Goal: Information Seeking & Learning: Learn about a topic

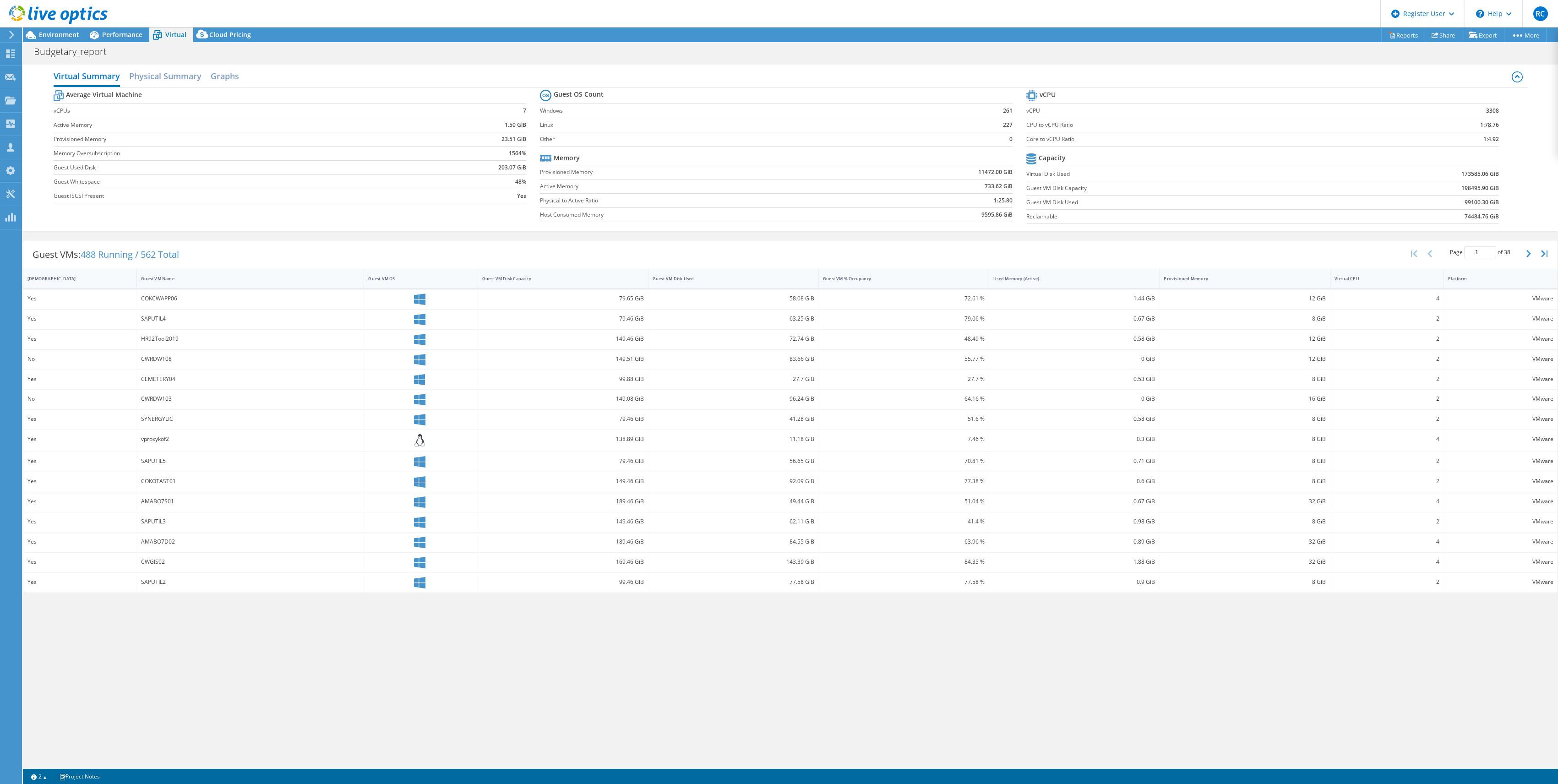
select select "[GEOGRAPHIC_DATA]"
select select "CAD"
click at [117, 37] on span "Performance" at bounding box center [122, 34] width 41 height 9
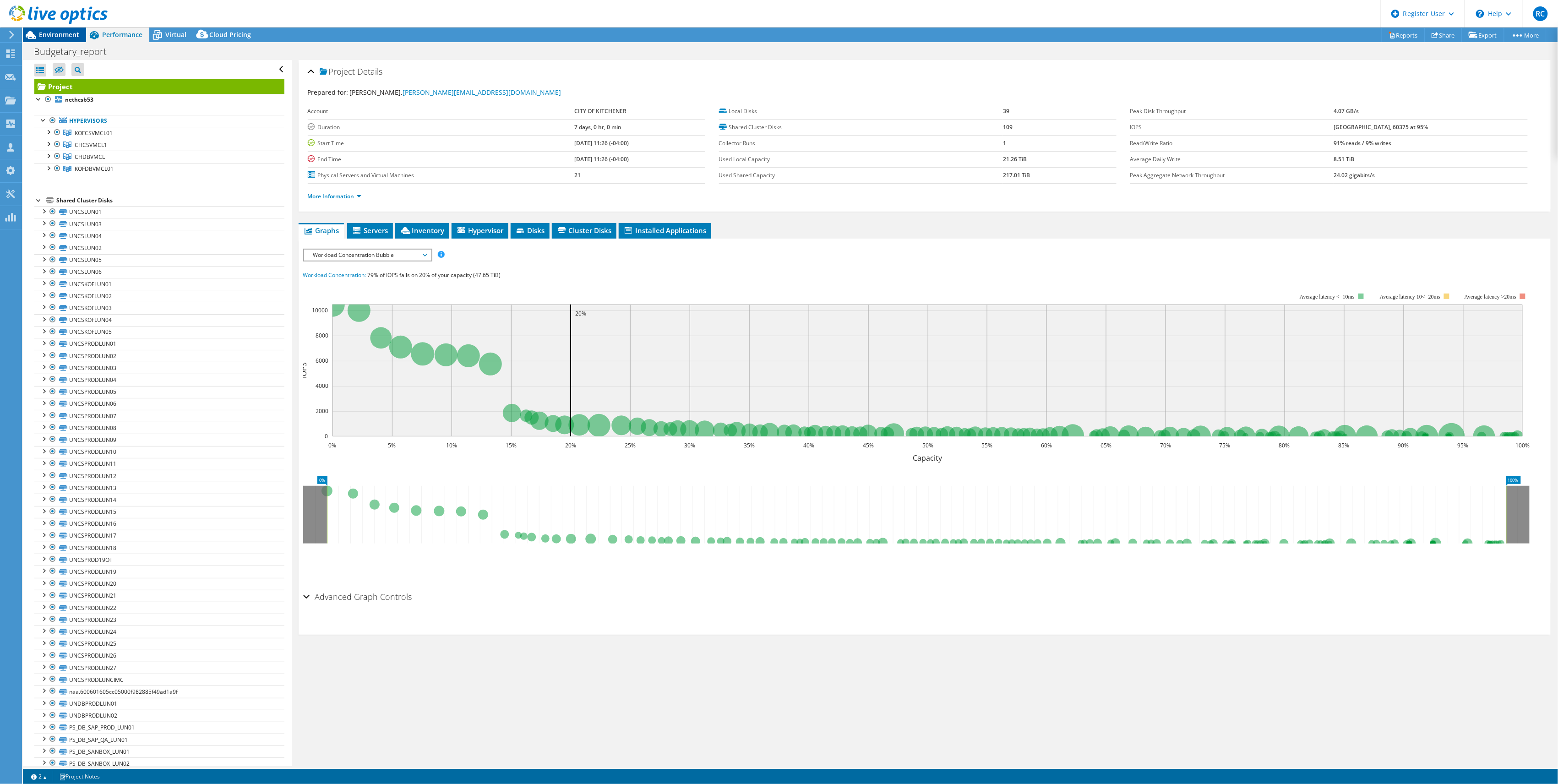
click at [61, 33] on span "Environment" at bounding box center [59, 34] width 41 height 9
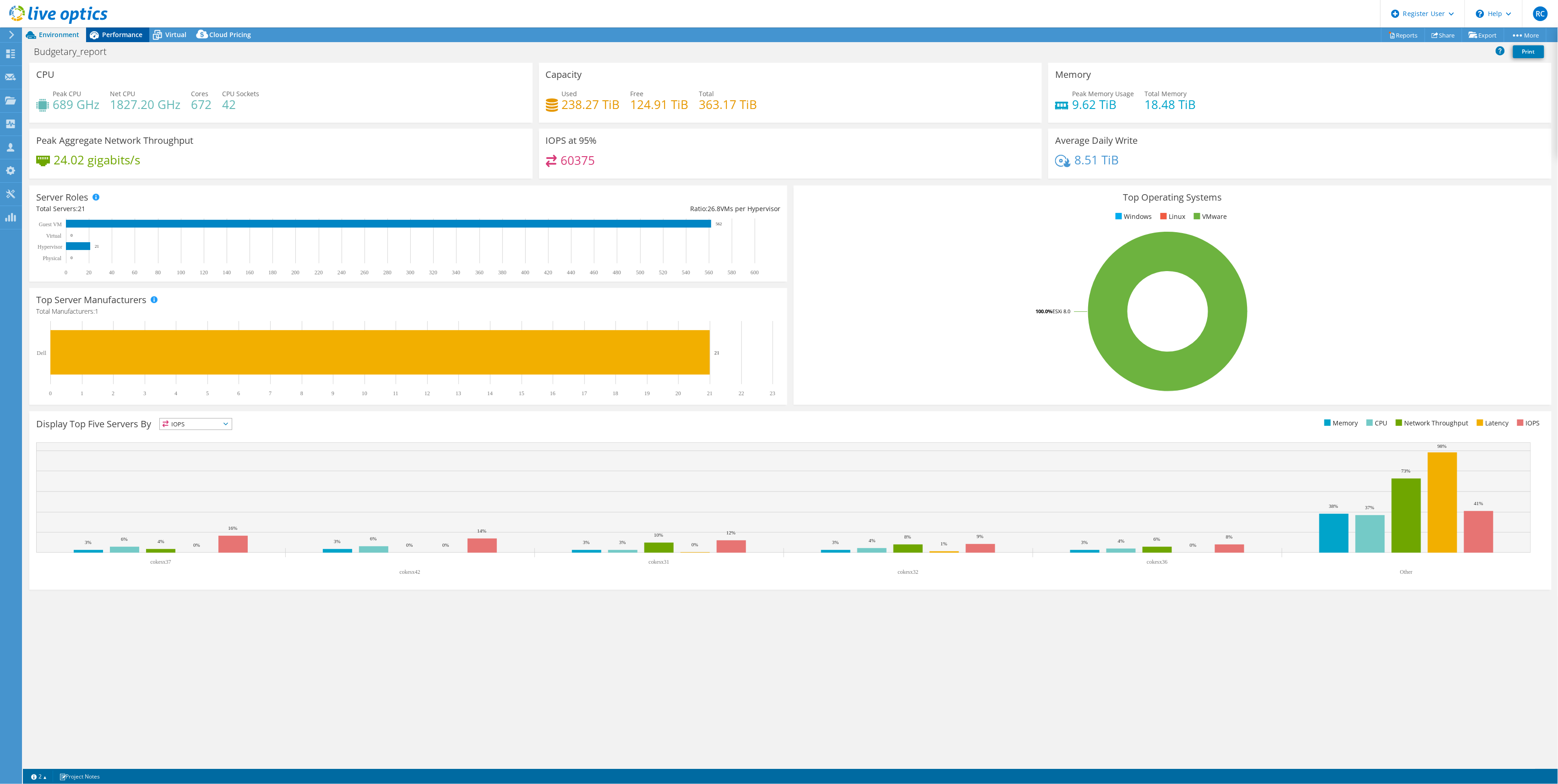
click at [127, 36] on span "Performance" at bounding box center [122, 34] width 41 height 9
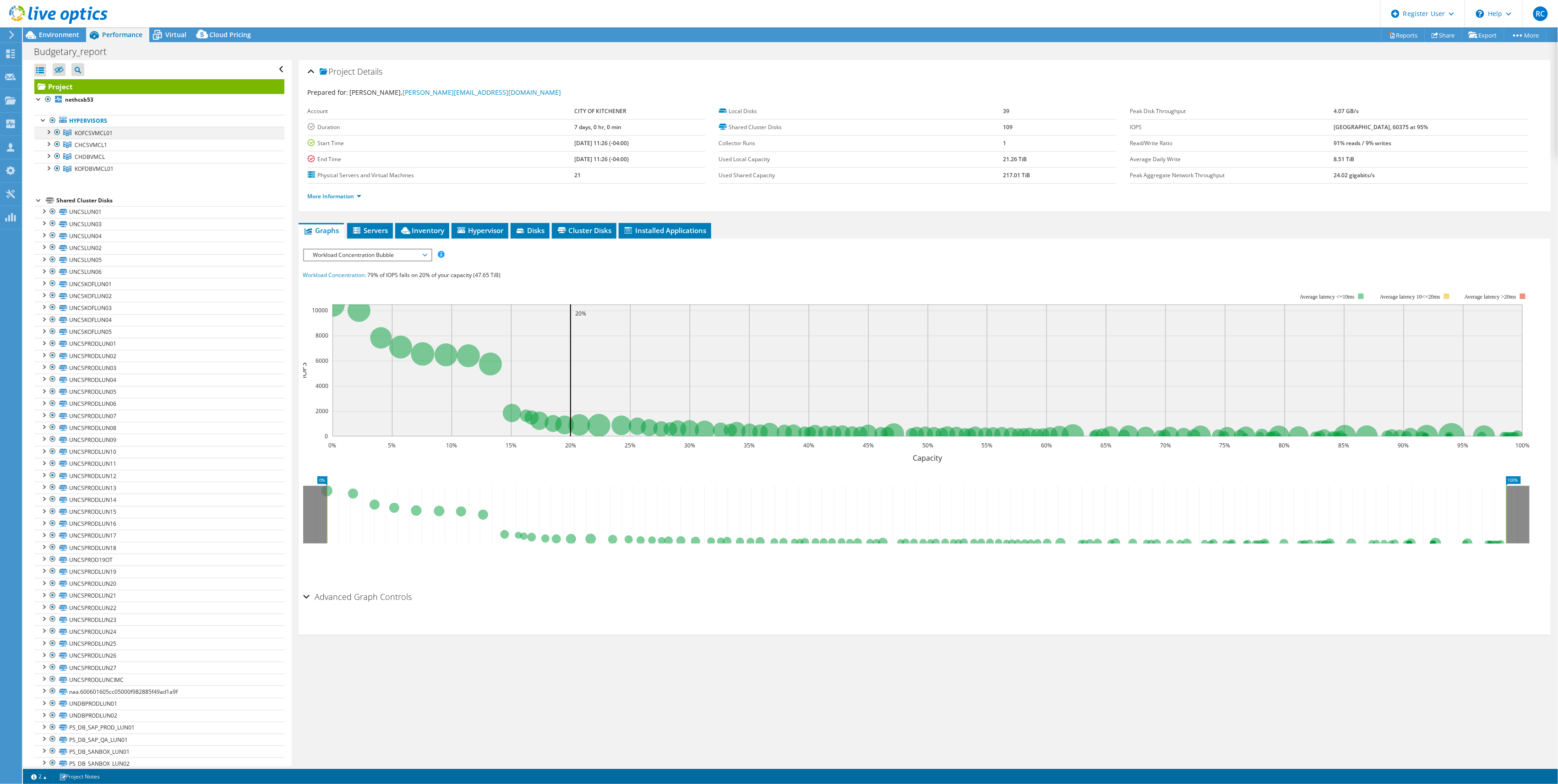
click at [47, 135] on div at bounding box center [48, 131] width 9 height 9
click at [48, 133] on div at bounding box center [48, 131] width 9 height 9
click at [69, 31] on span "Environment" at bounding box center [59, 34] width 41 height 9
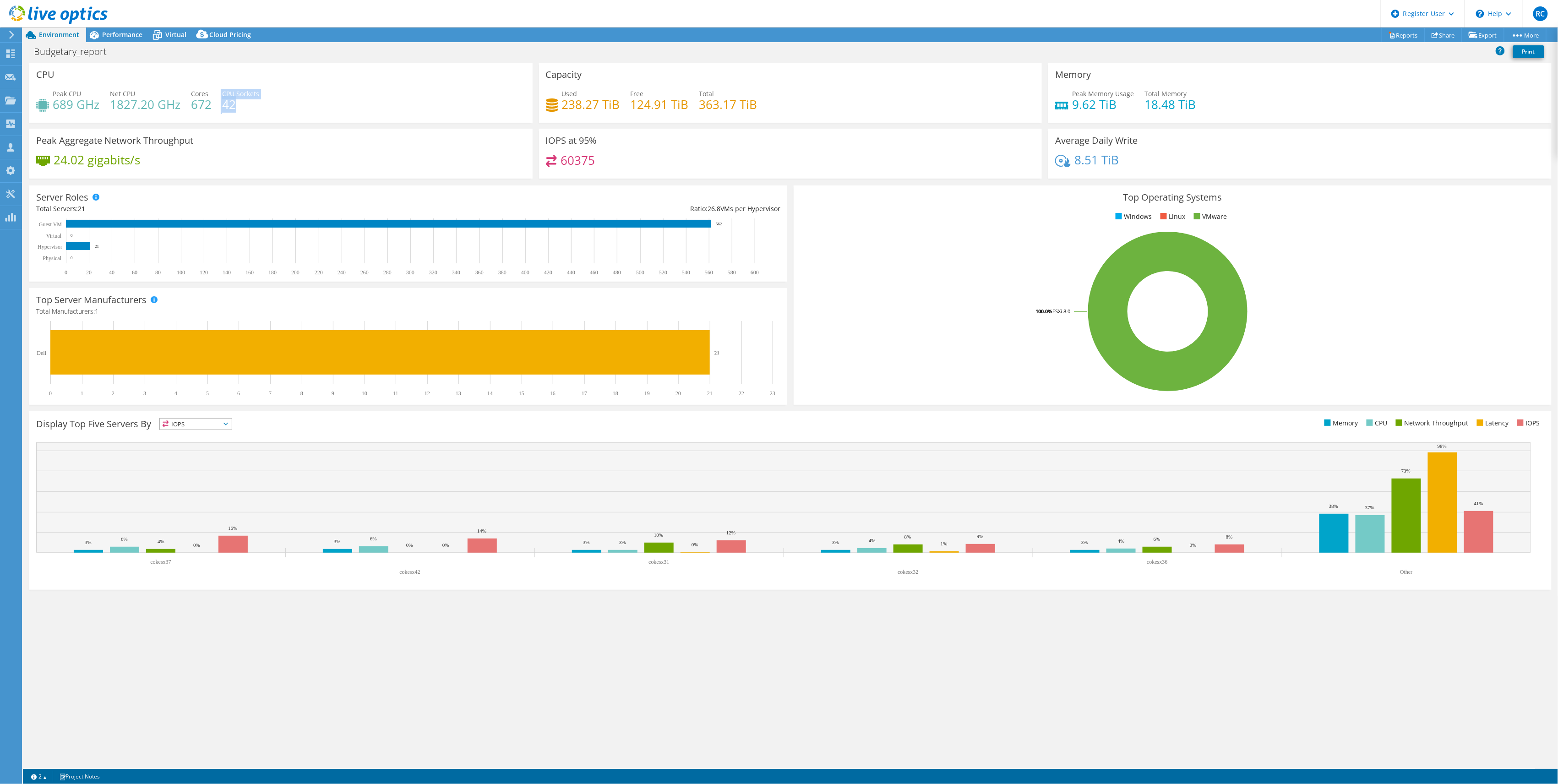
drag, startPoint x: 220, startPoint y: 105, endPoint x: 233, endPoint y: 106, distance: 13.0
click at [233, 106] on div "Peak CPU 689 GHz Net CPU 1827.20 GHz Cores 672 CPU Sockets 42" at bounding box center [281, 104] width 490 height 29
drag, startPoint x: 233, startPoint y: 106, endPoint x: 237, endPoint y: 112, distance: 7.2
click at [237, 112] on div "Peak CPU 689 GHz Net CPU 1827.20 GHz Cores 672 CPU Sockets 42" at bounding box center [281, 104] width 490 height 29
click at [226, 107] on h4 "42" at bounding box center [240, 104] width 37 height 10
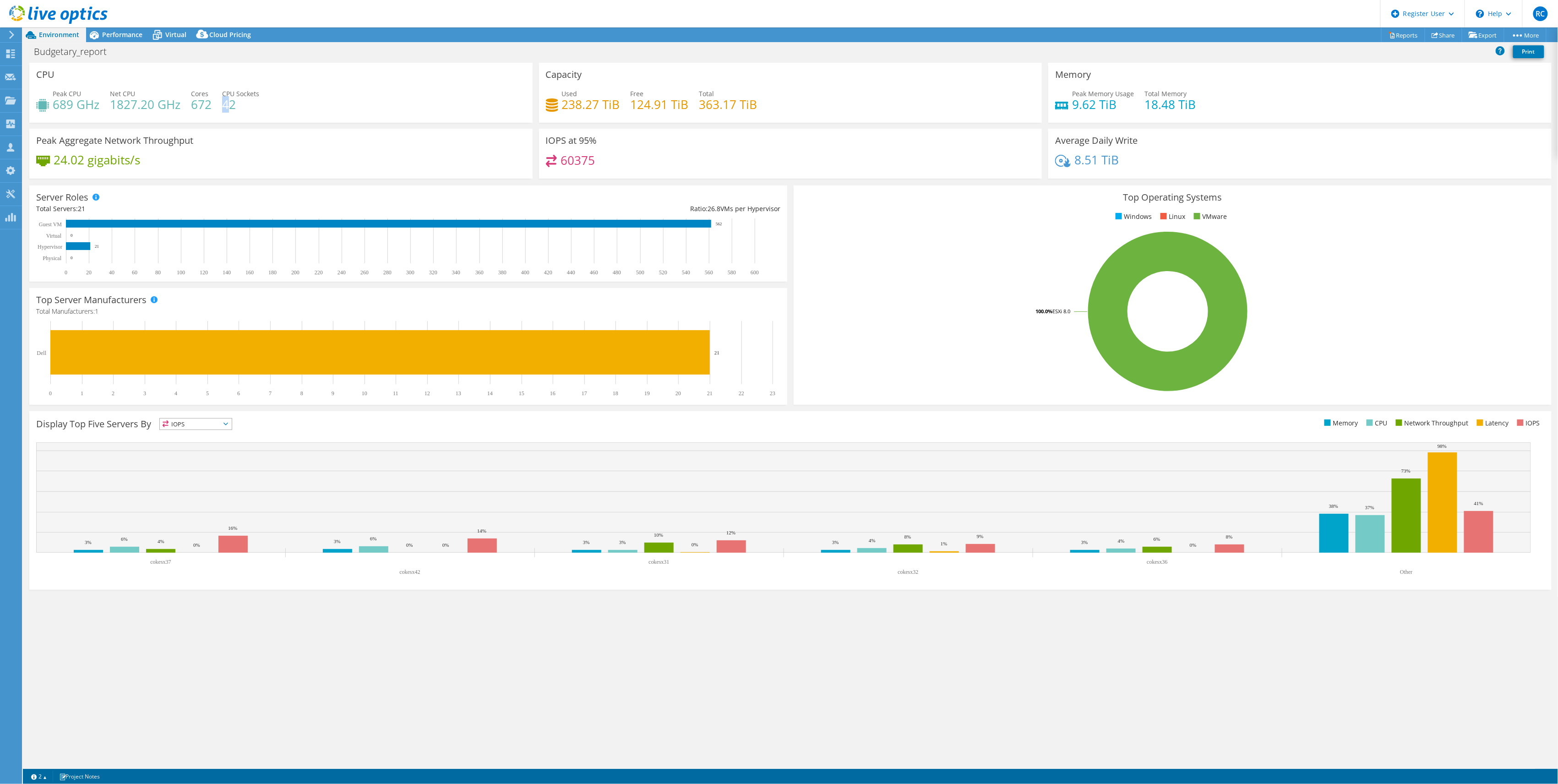
drag, startPoint x: 226, startPoint y: 107, endPoint x: 233, endPoint y: 108, distance: 7.1
click at [233, 108] on h4 "42" at bounding box center [240, 104] width 37 height 10
drag, startPoint x: 722, startPoint y: 355, endPoint x: 714, endPoint y: 354, distance: 8.1
click at [714, 354] on rect at bounding box center [406, 358] width 740 height 76
click at [176, 34] on span "Virtual" at bounding box center [176, 34] width 21 height 9
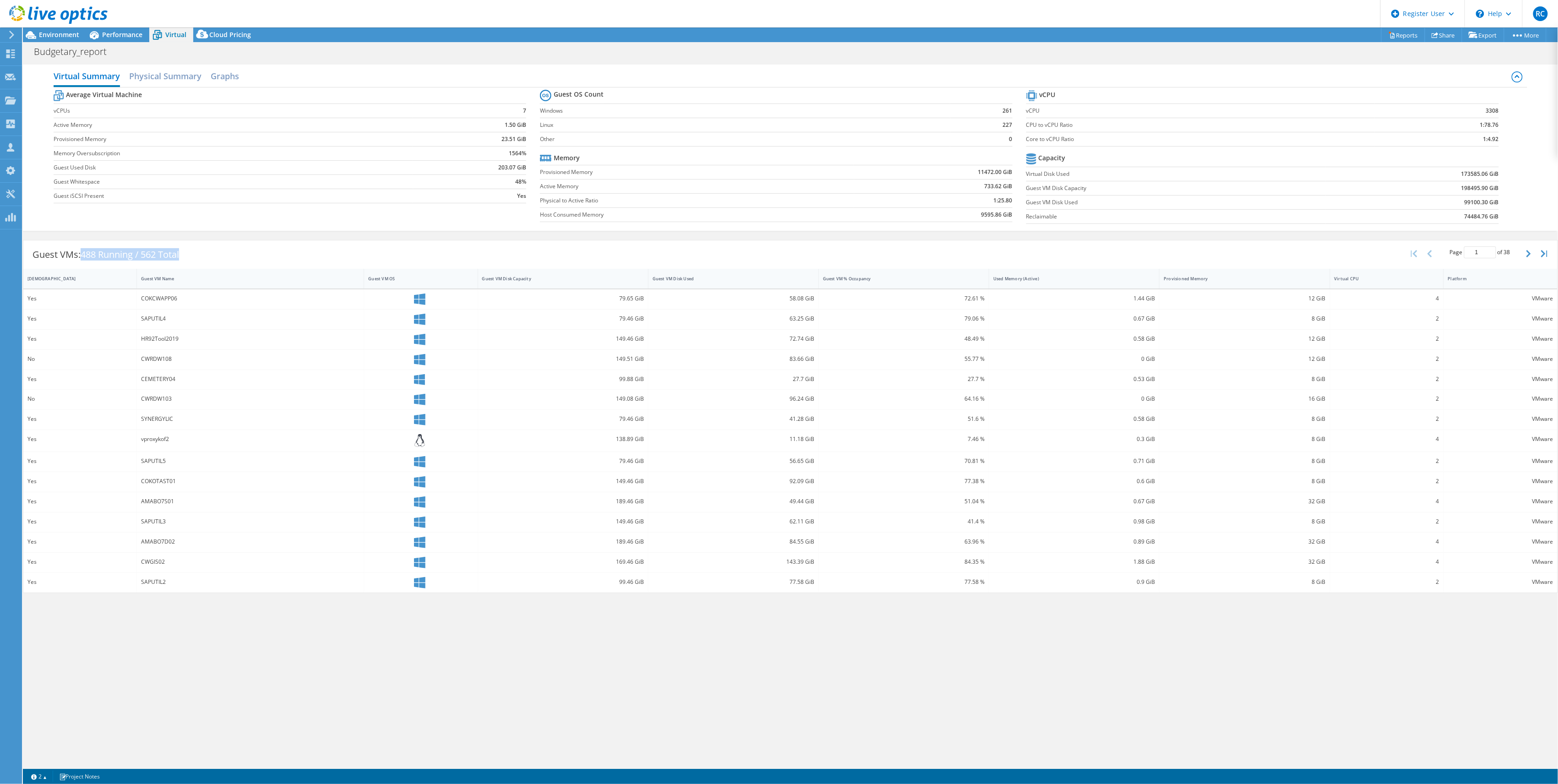
drag, startPoint x: 85, startPoint y: 257, endPoint x: 187, endPoint y: 255, distance: 102.0
click at [187, 255] on div "Guest VMs: 488 Running / 562 Total" at bounding box center [106, 254] width 165 height 28
drag, startPoint x: 1481, startPoint y: 141, endPoint x: 1503, endPoint y: 146, distance: 22.6
click at [1503, 146] on section "vCPU vCPU 3308 CPU to vCPU Ratio 1:78.76 Core to vCPU Ratio 1:4.92 Capacity Vir…" at bounding box center [1270, 158] width 487 height 141
click at [117, 37] on span "Performance" at bounding box center [122, 34] width 41 height 9
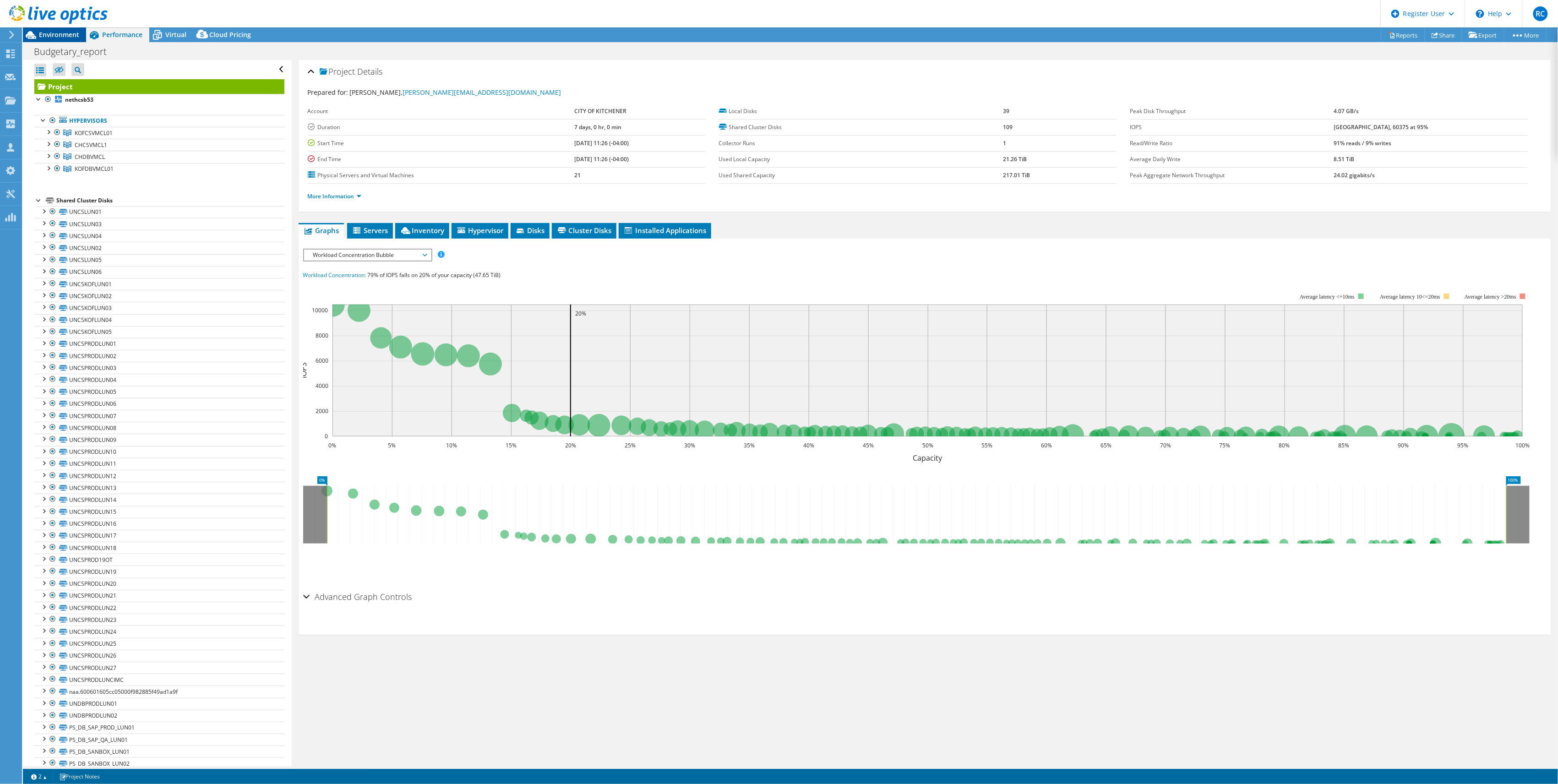
click at [66, 36] on span "Environment" at bounding box center [59, 34] width 41 height 9
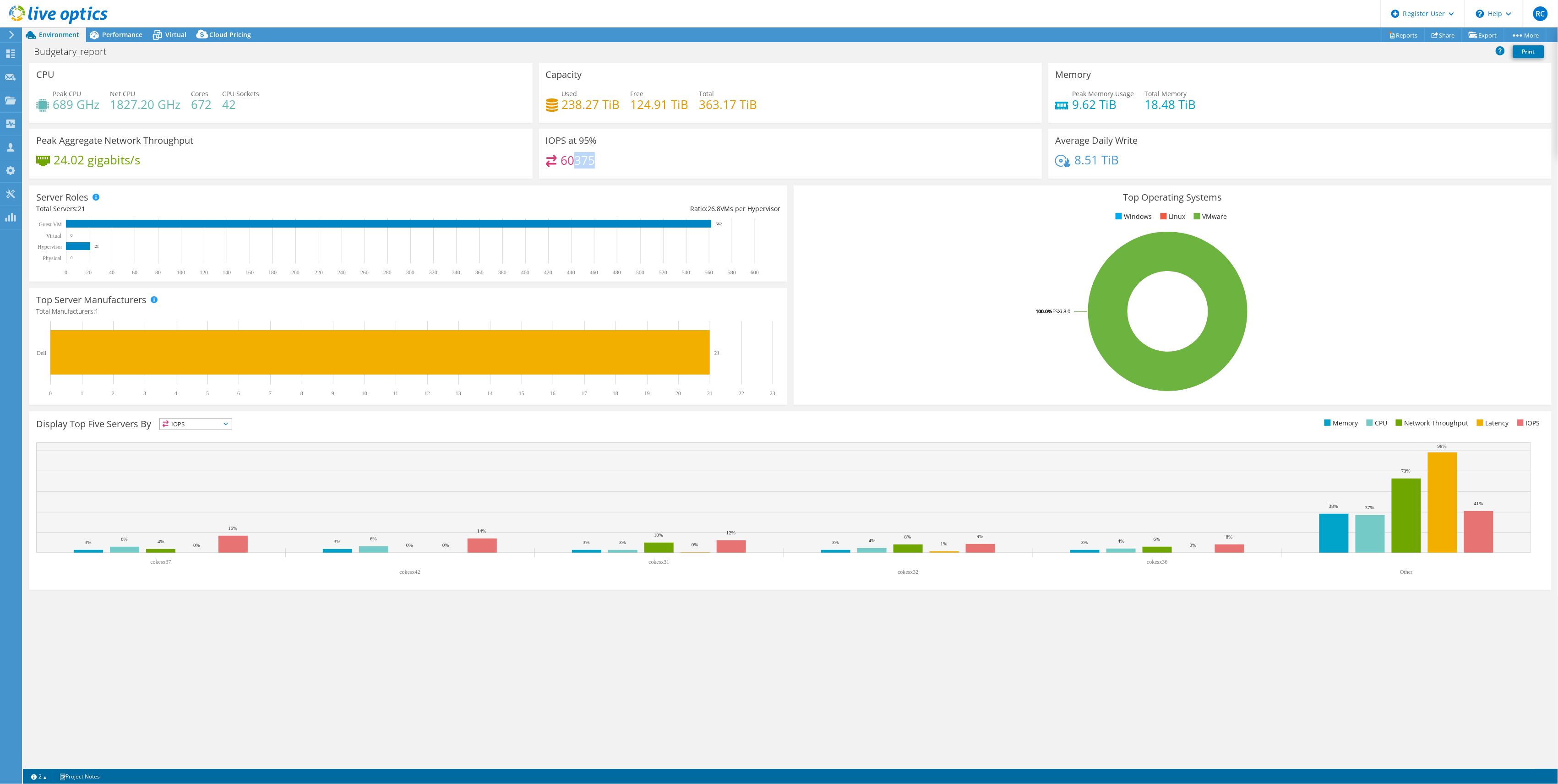
drag, startPoint x: 573, startPoint y: 160, endPoint x: 594, endPoint y: 163, distance: 21.2
click at [594, 163] on h4 "60375" at bounding box center [578, 160] width 34 height 10
click at [114, 31] on span "Performance" at bounding box center [122, 34] width 41 height 9
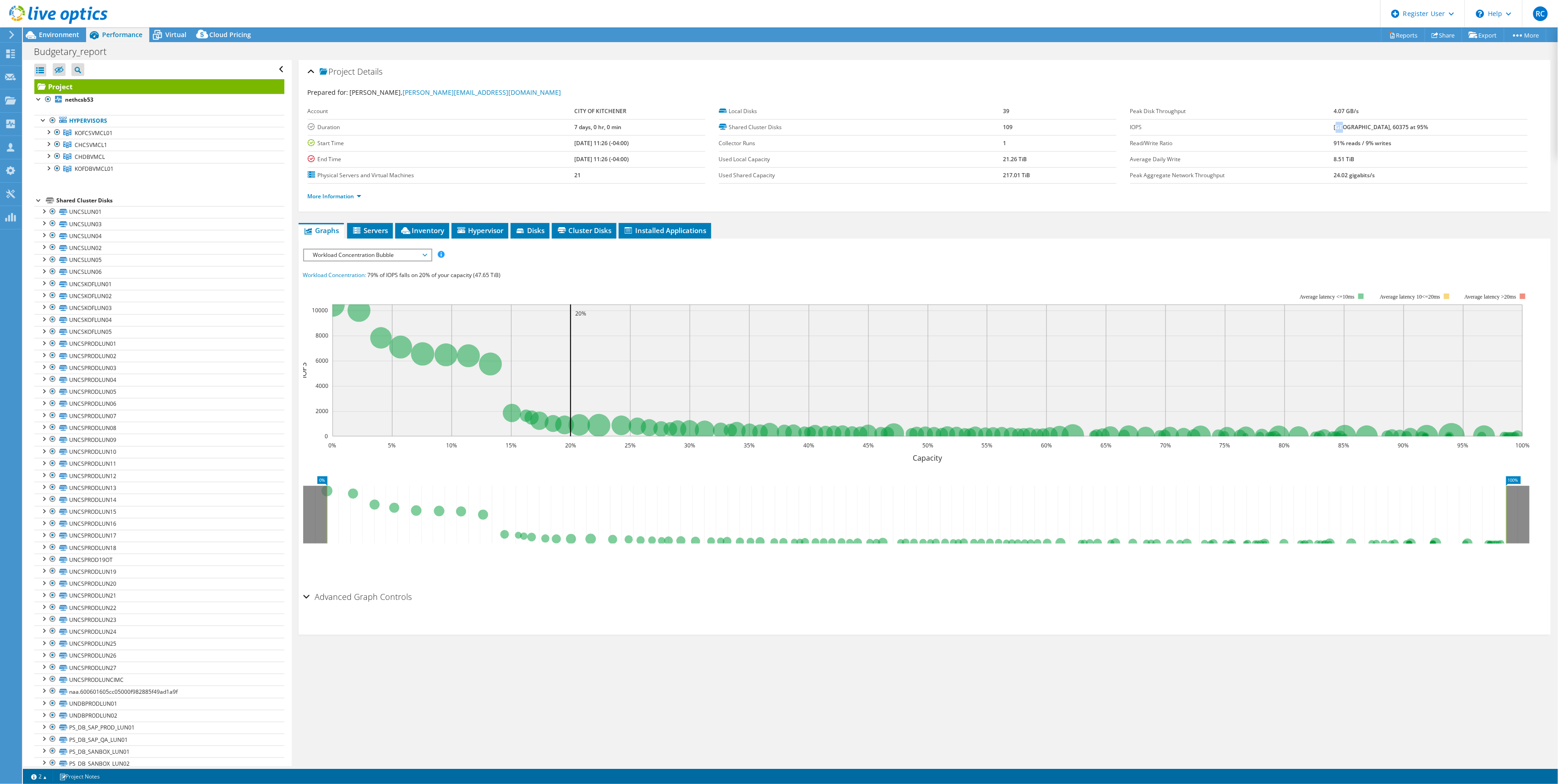
drag, startPoint x: 1355, startPoint y: 127, endPoint x: 1350, endPoint y: 127, distance: 5.0
click at [1350, 127] on b "[GEOGRAPHIC_DATA], 60375 at 95%" at bounding box center [1382, 127] width 95 height 8
drag, startPoint x: 1350, startPoint y: 127, endPoint x: 1346, endPoint y: 127, distance: 4.0
click at [1346, 127] on b "[GEOGRAPHIC_DATA], 60375 at 95%" at bounding box center [1382, 127] width 95 height 8
click at [424, 256] on span "Workload Concentration Bubble" at bounding box center [368, 255] width 118 height 11
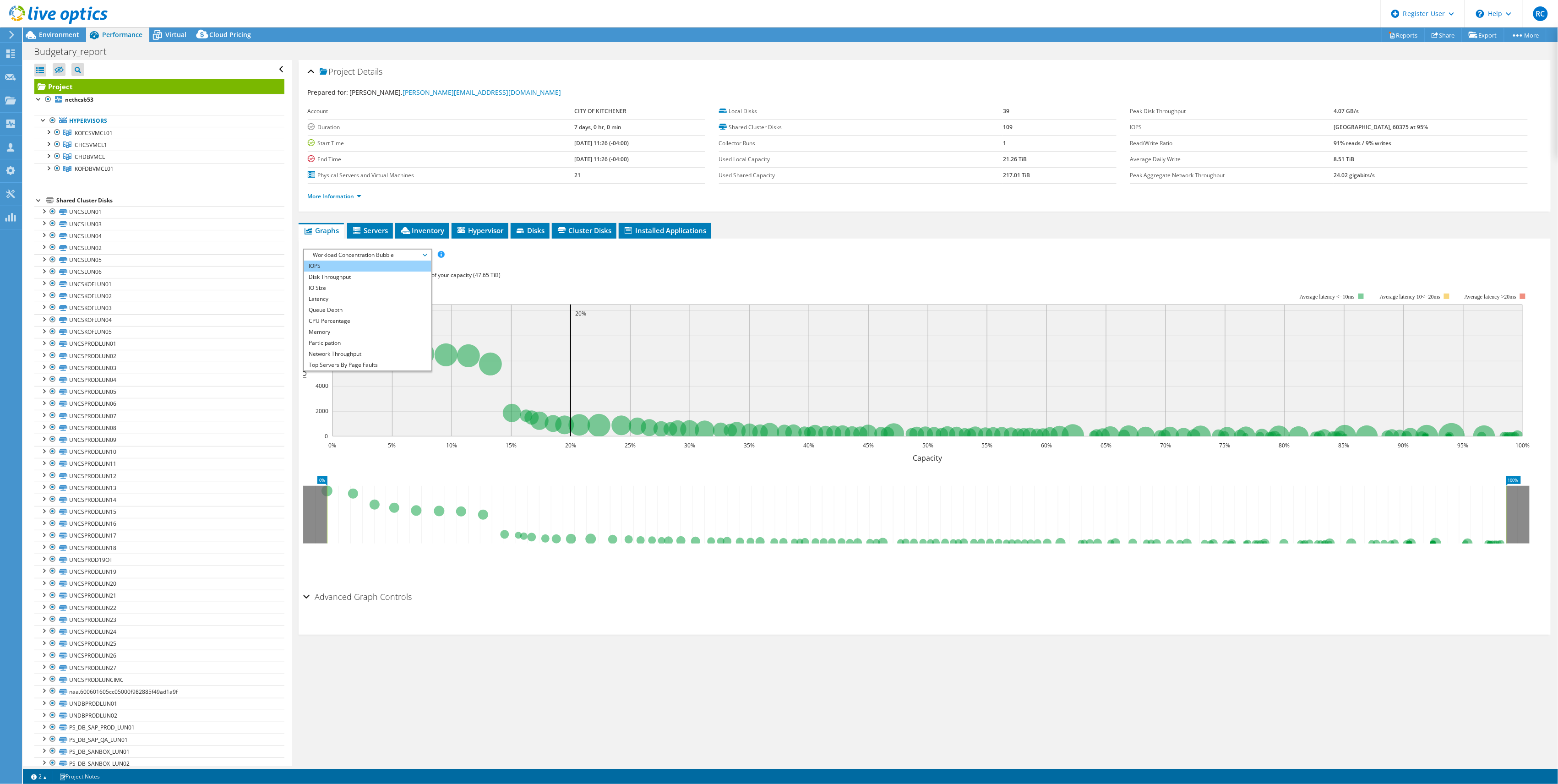
click at [382, 267] on li "IOPS" at bounding box center [368, 266] width 127 height 11
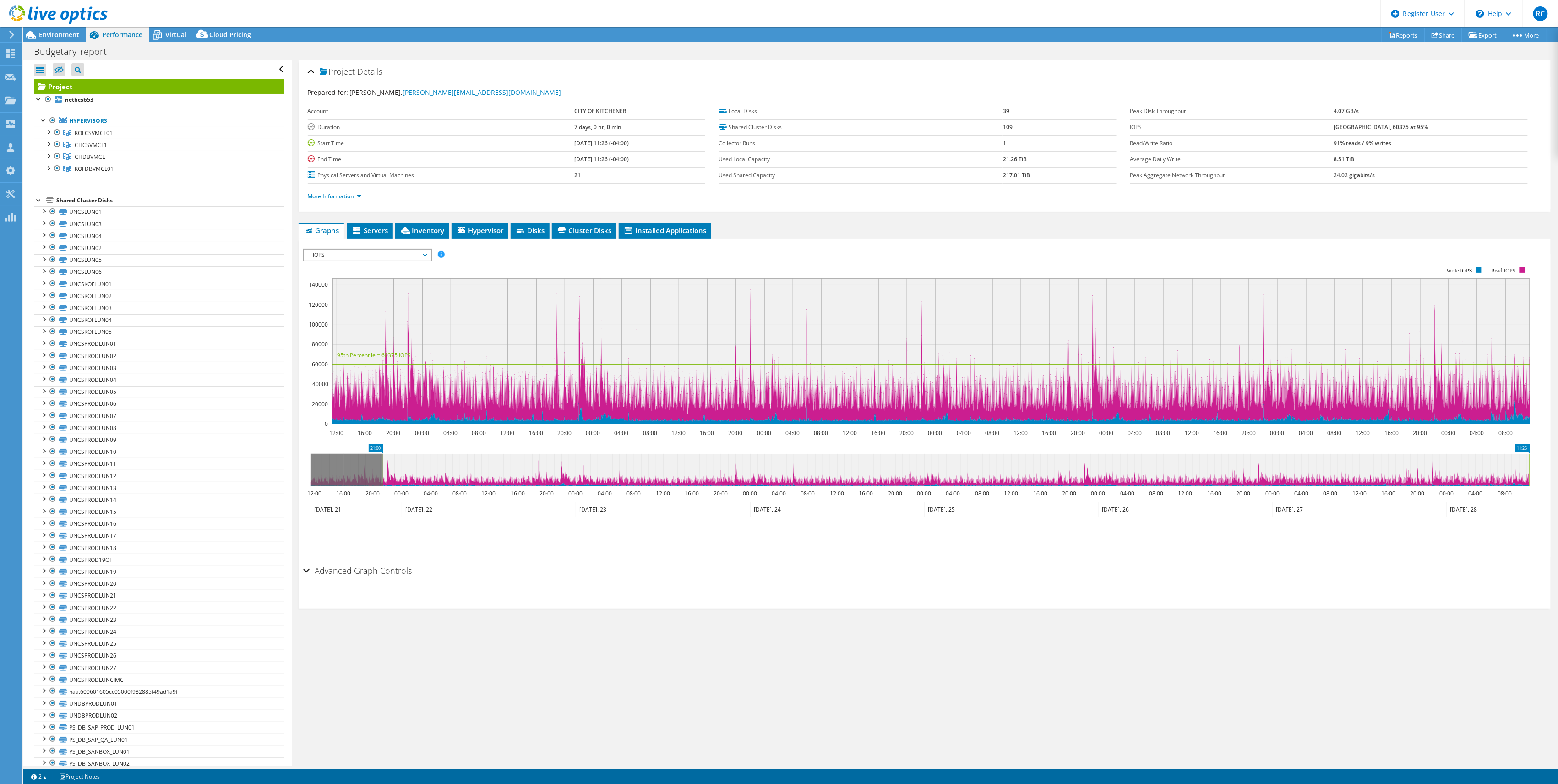
drag, startPoint x: 312, startPoint y: 459, endPoint x: 384, endPoint y: 464, distance: 72.2
click at [384, 464] on rect at bounding box center [383, 470] width 4 height 33
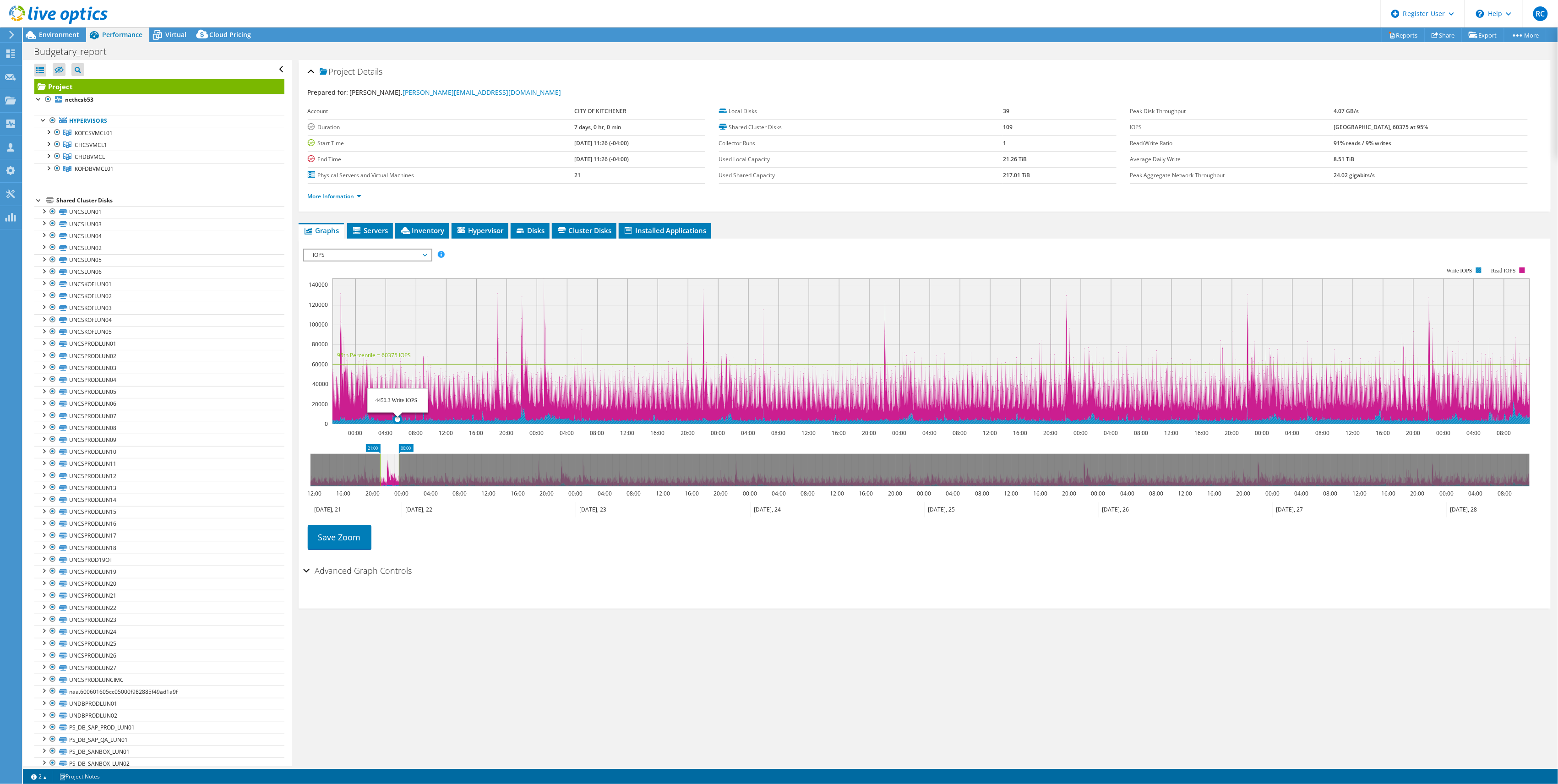
drag, startPoint x: 1528, startPoint y: 465, endPoint x: 398, endPoint y: 424, distance: 1130.7
click at [398, 424] on section "Workload Concentration: 79% of IOPS falls on 20% of your capacity (47.65 TiB) 0…" at bounding box center [924, 406] width 1243 height 303
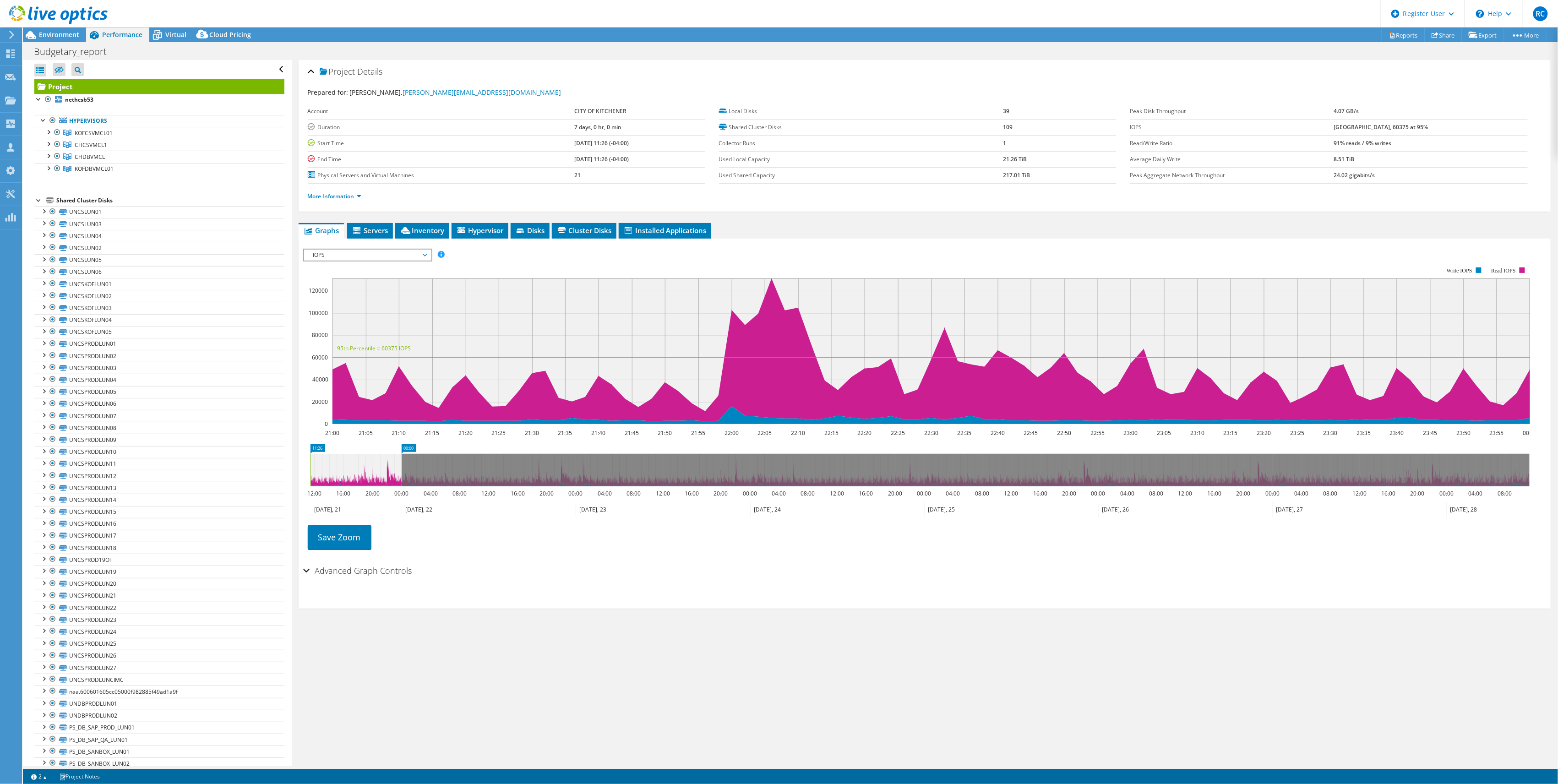
drag, startPoint x: 379, startPoint y: 471, endPoint x: 347, endPoint y: 465, distance: 32.6
click at [301, 466] on section "IOPS Disk Throughput IO Size Latency Queue Depth CPU Percentage Memory Page Fau…" at bounding box center [925, 423] width 1253 height 370
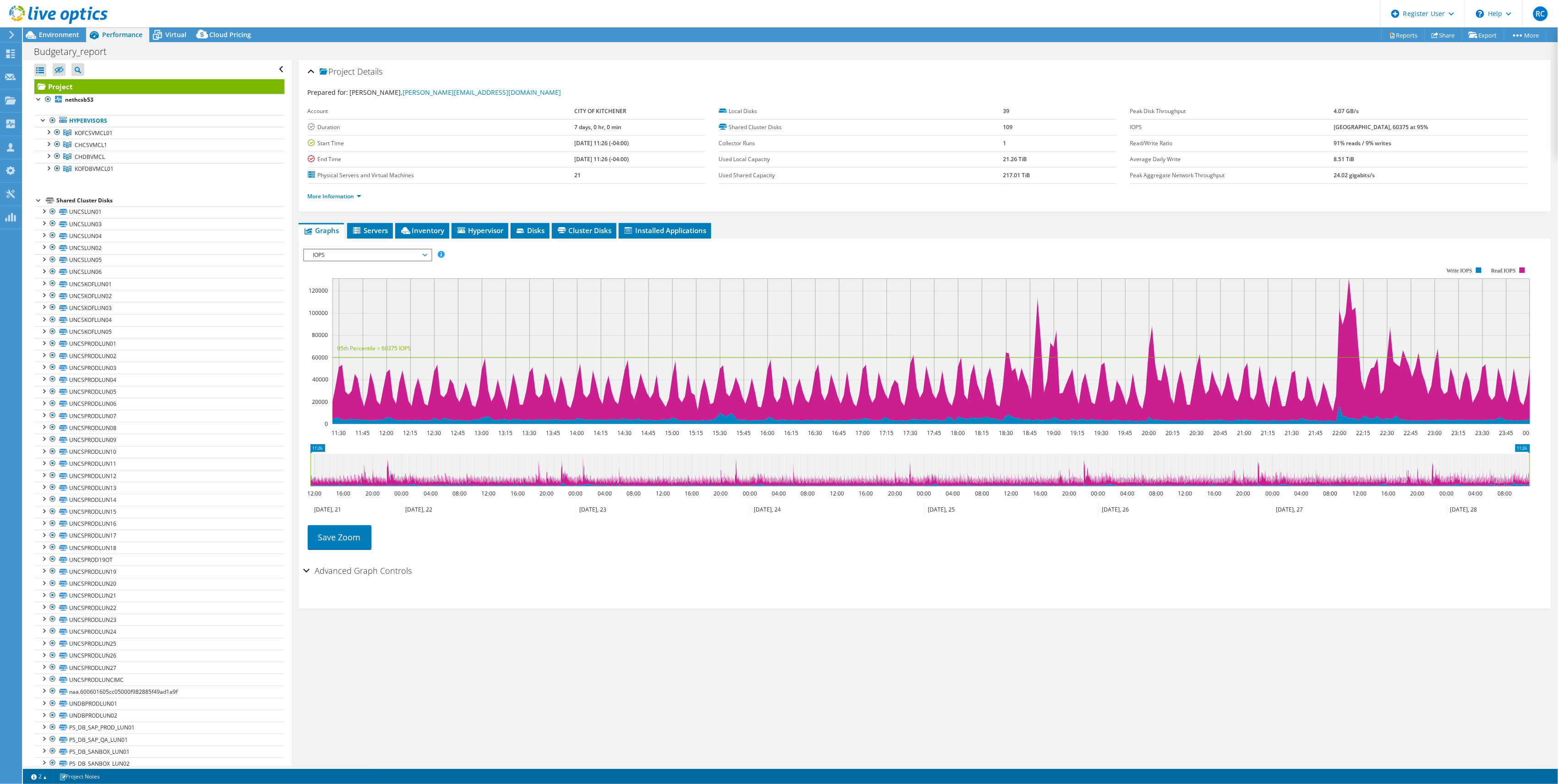
drag, startPoint x: 400, startPoint y: 471, endPoint x: 1538, endPoint y: 457, distance: 1138.1
click at [1538, 457] on section "IOPS Disk Throughput IO Size Latency Queue Depth CPU Percentage Memory Page Fau…" at bounding box center [925, 423] width 1253 height 370
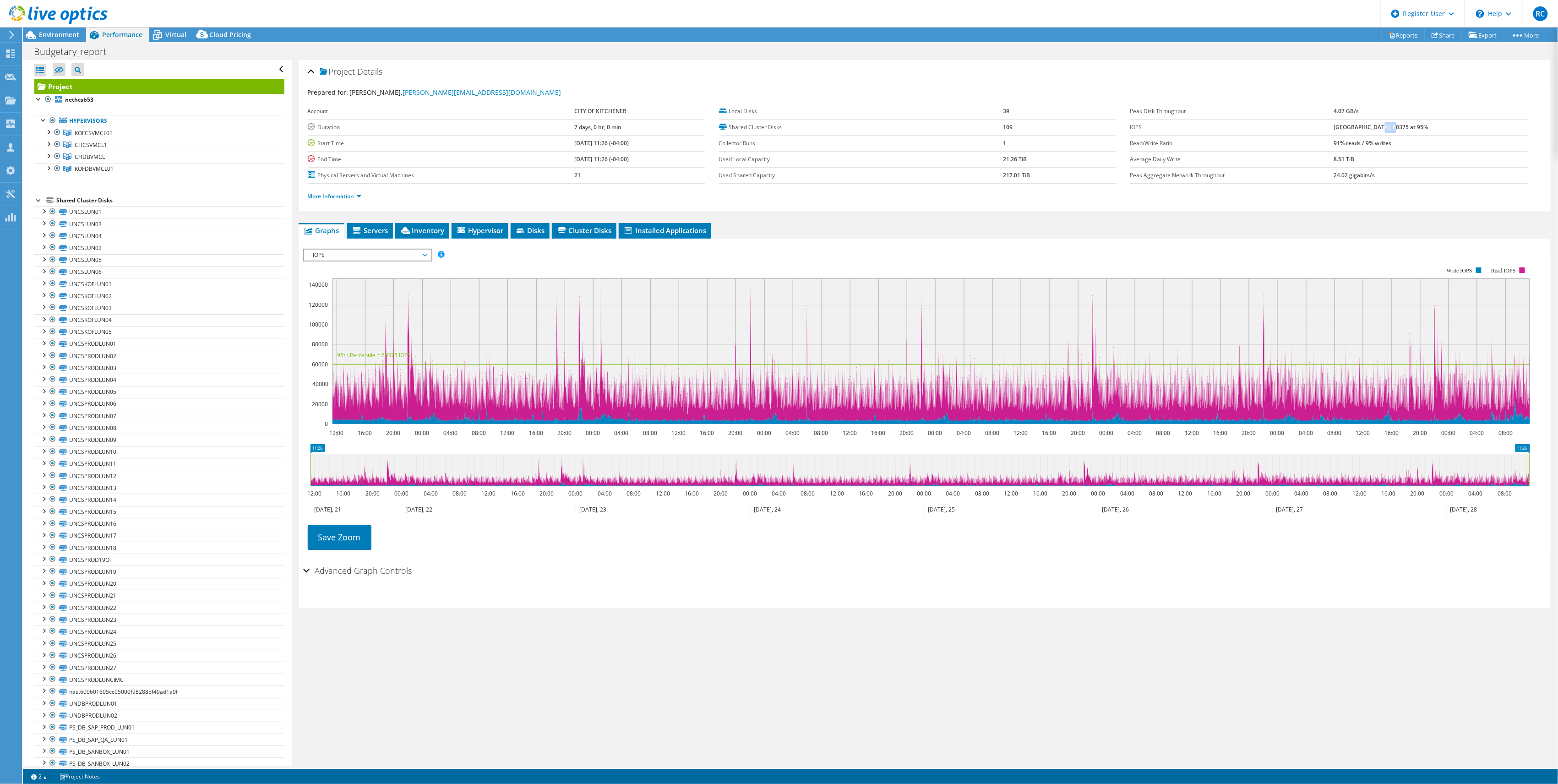
drag, startPoint x: 1387, startPoint y: 127, endPoint x: 1402, endPoint y: 127, distance: 15.0
click at [1402, 127] on b "[GEOGRAPHIC_DATA], 60375 at 95%" at bounding box center [1382, 127] width 95 height 8
click at [59, 33] on span "Environment" at bounding box center [59, 34] width 41 height 9
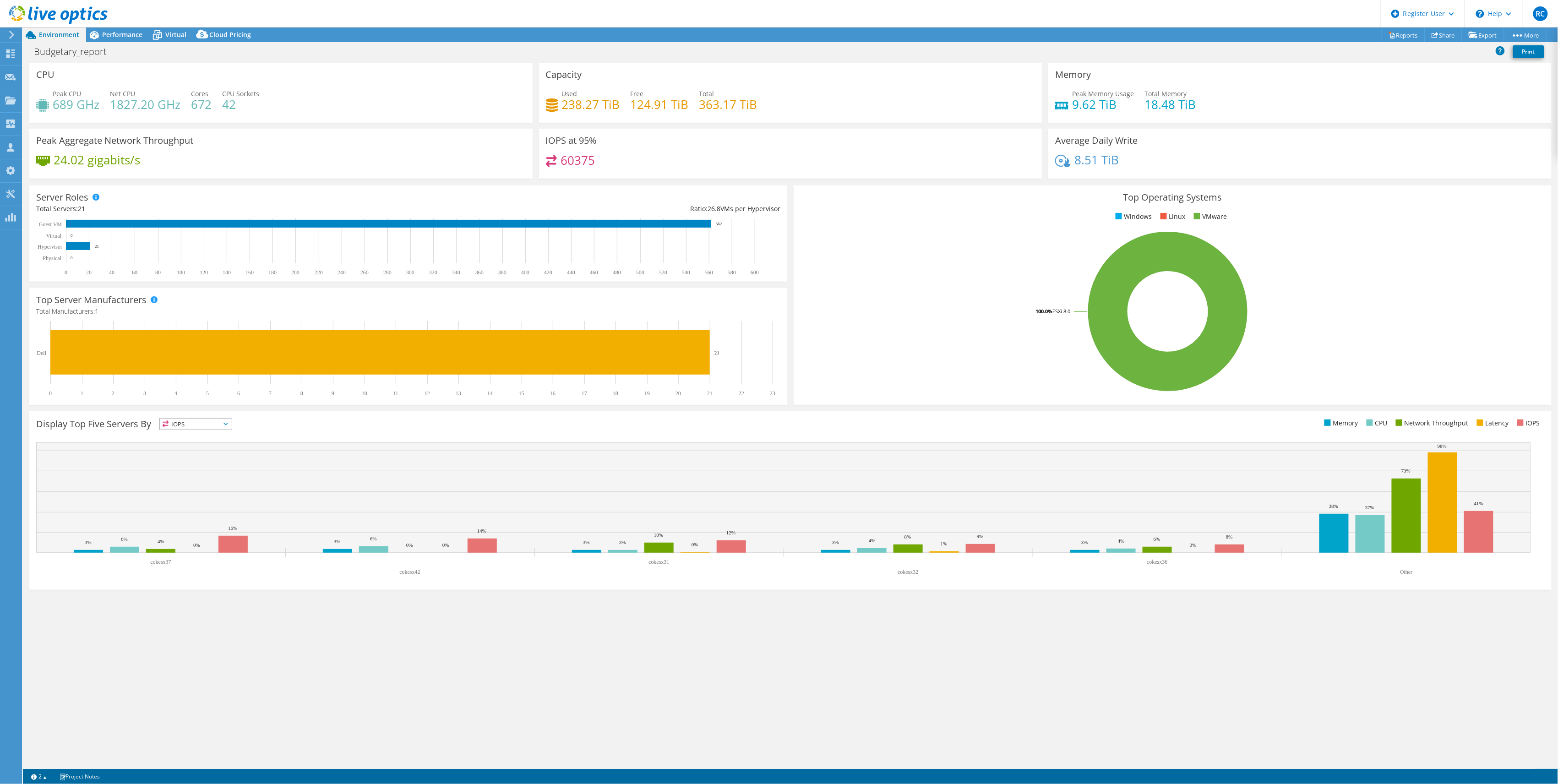
click at [576, 159] on h4 "60375" at bounding box center [578, 160] width 34 height 10
drag, startPoint x: 561, startPoint y: 161, endPoint x: 620, endPoint y: 165, distance: 59.1
click at [620, 165] on div "60375" at bounding box center [790, 165] width 490 height 20
drag, startPoint x: 620, startPoint y: 165, endPoint x: 578, endPoint y: 162, distance: 42.1
click at [578, 162] on h4 "60375" at bounding box center [578, 160] width 34 height 10
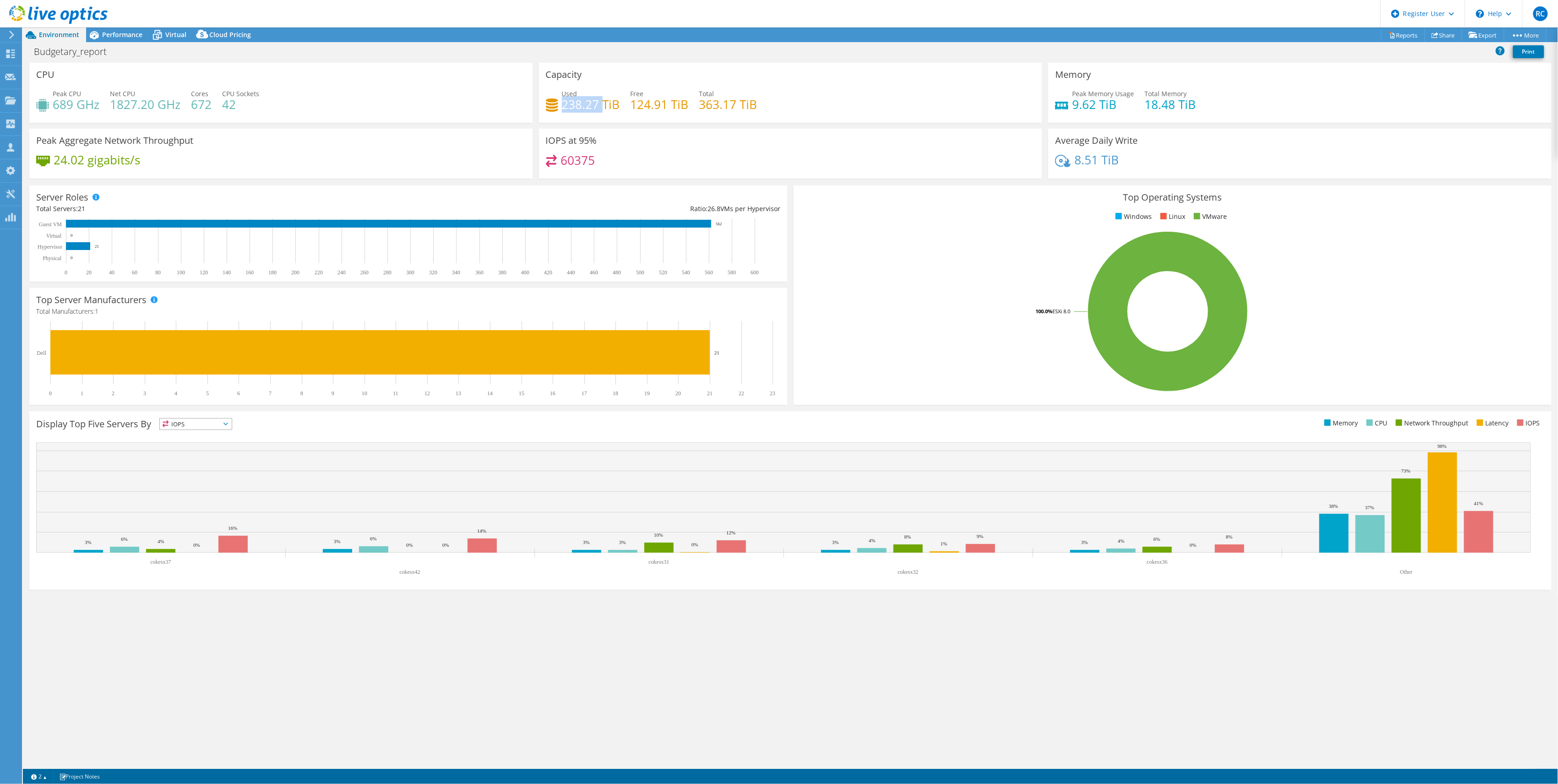
drag, startPoint x: 564, startPoint y: 106, endPoint x: 605, endPoint y: 106, distance: 41.0
click at [605, 106] on h4 "238.27 TiB" at bounding box center [591, 104] width 58 height 10
click at [116, 39] on div "Performance" at bounding box center [117, 35] width 63 height 15
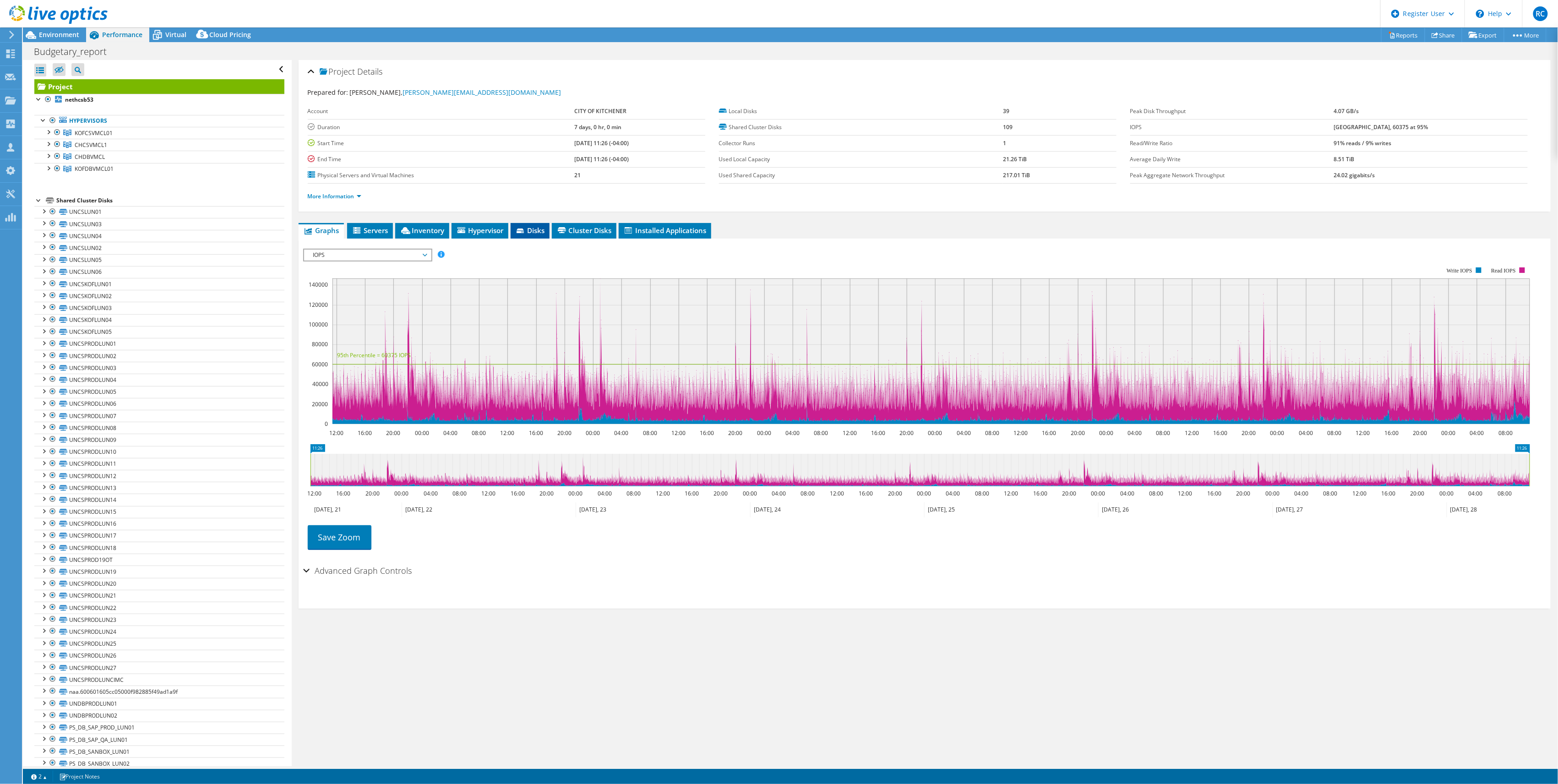
click at [536, 235] on span "Disks" at bounding box center [530, 230] width 30 height 9
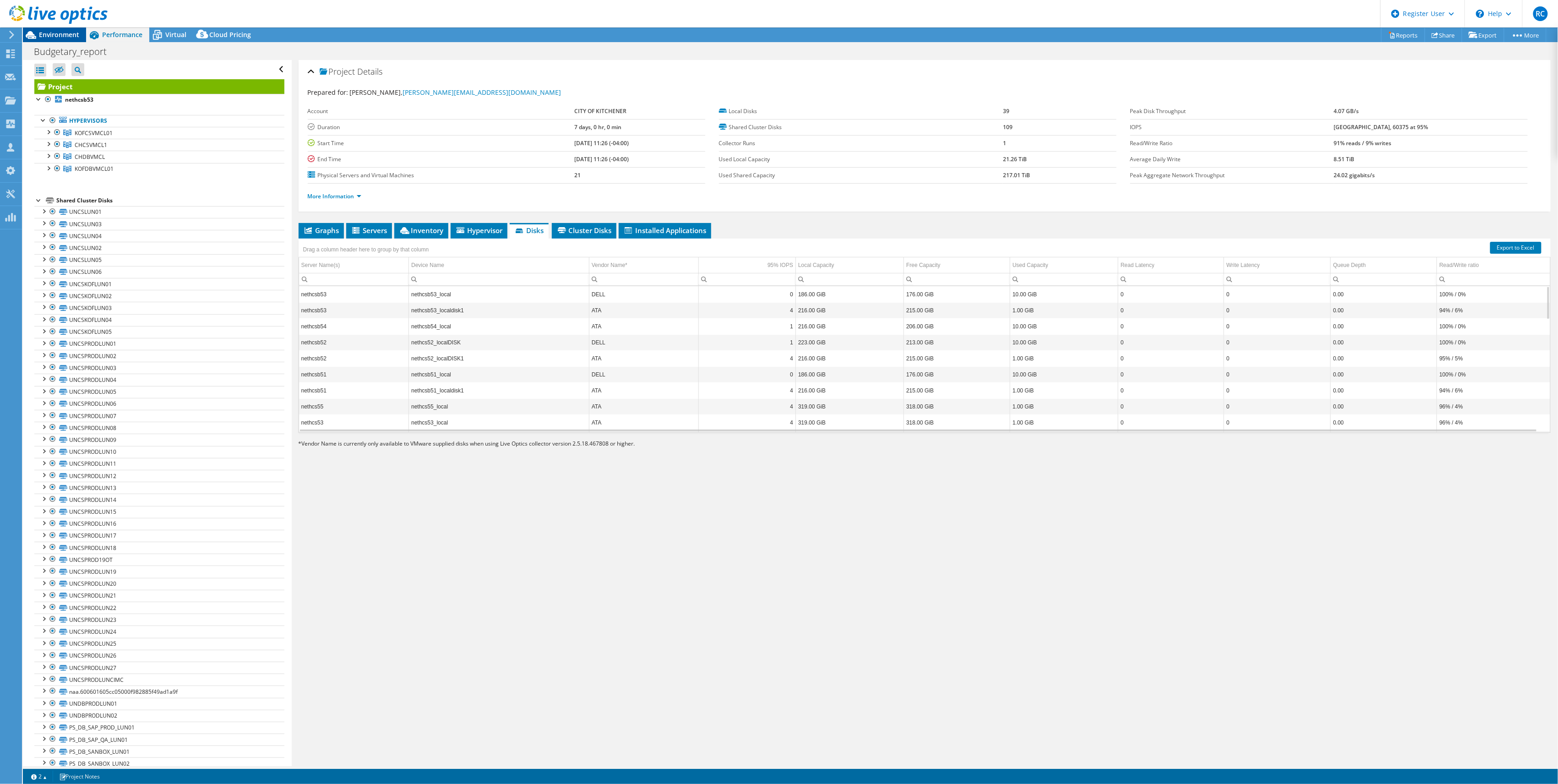
click at [61, 37] on span "Environment" at bounding box center [59, 34] width 41 height 9
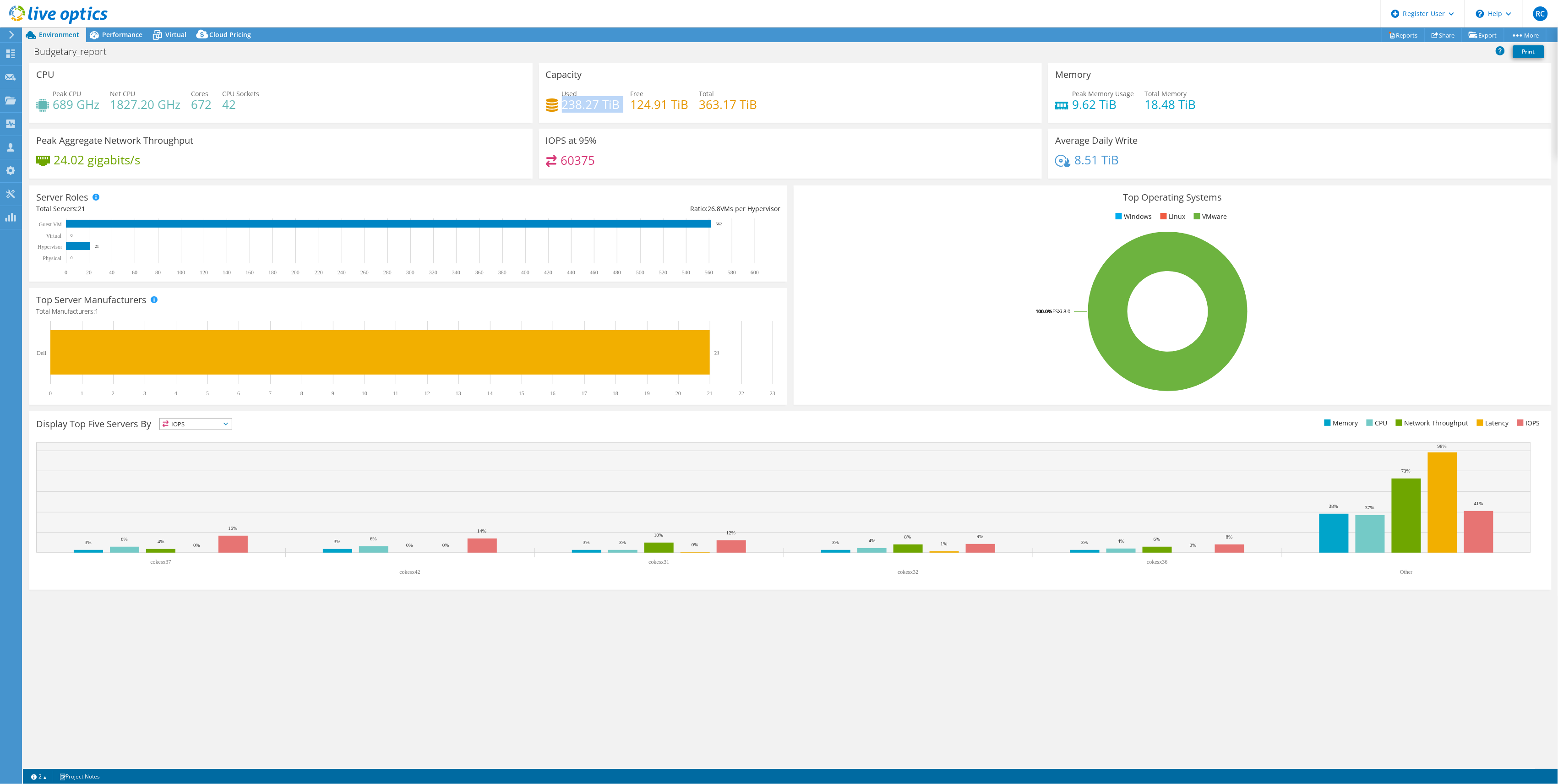
drag, startPoint x: 563, startPoint y: 103, endPoint x: 623, endPoint y: 105, distance: 60.0
click at [623, 105] on div "Used 238.27 TiB Free 124.91 TiB Total 363.17 TiB" at bounding box center [790, 104] width 490 height 29
click at [1080, 100] on h4 "9.62 TiB" at bounding box center [1103, 104] width 62 height 10
click at [131, 34] on span "Performance" at bounding box center [122, 34] width 41 height 9
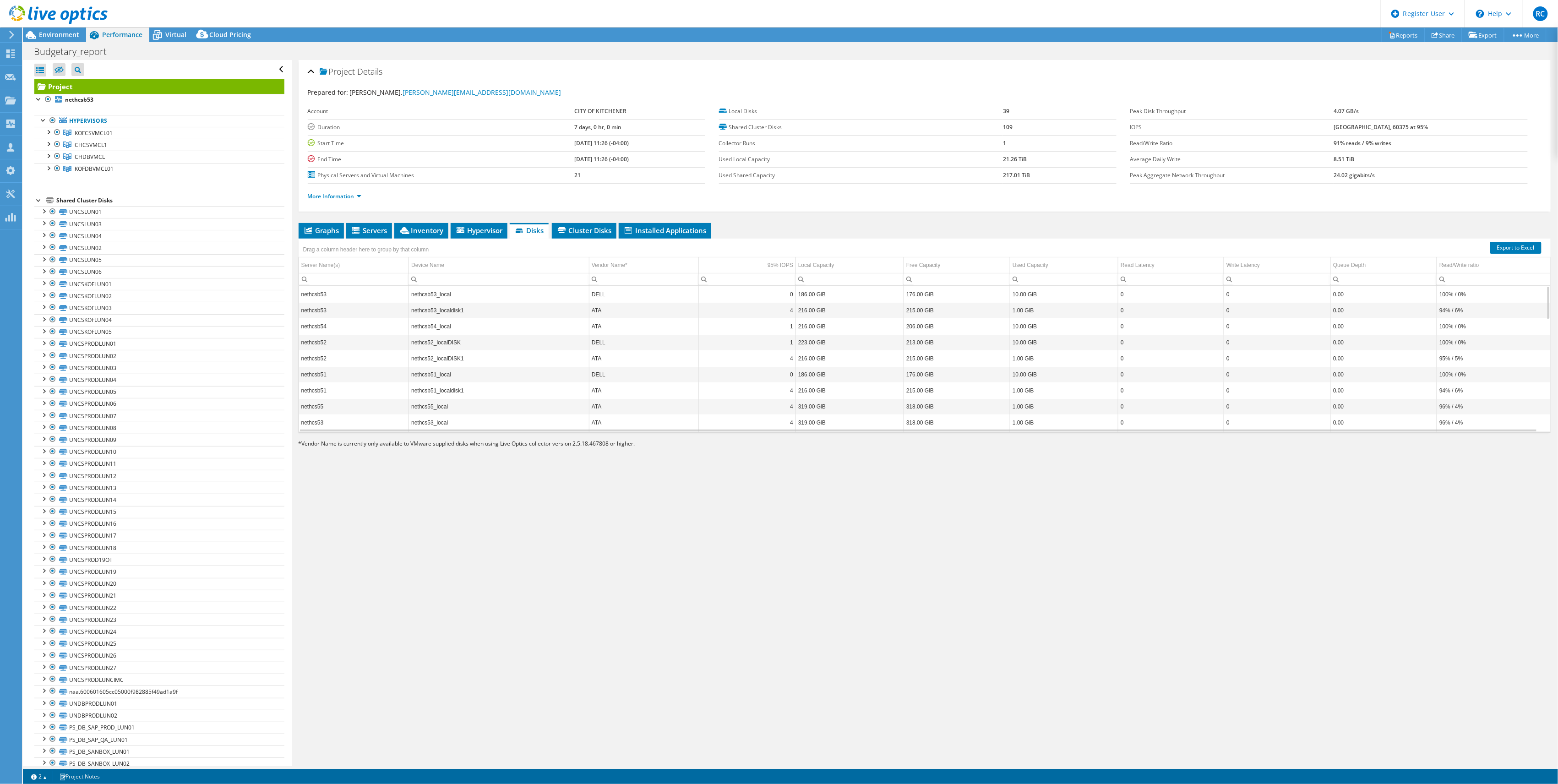
click at [65, 28] on div at bounding box center [53, 15] width 108 height 31
click at [65, 31] on span "Environment" at bounding box center [59, 34] width 41 height 9
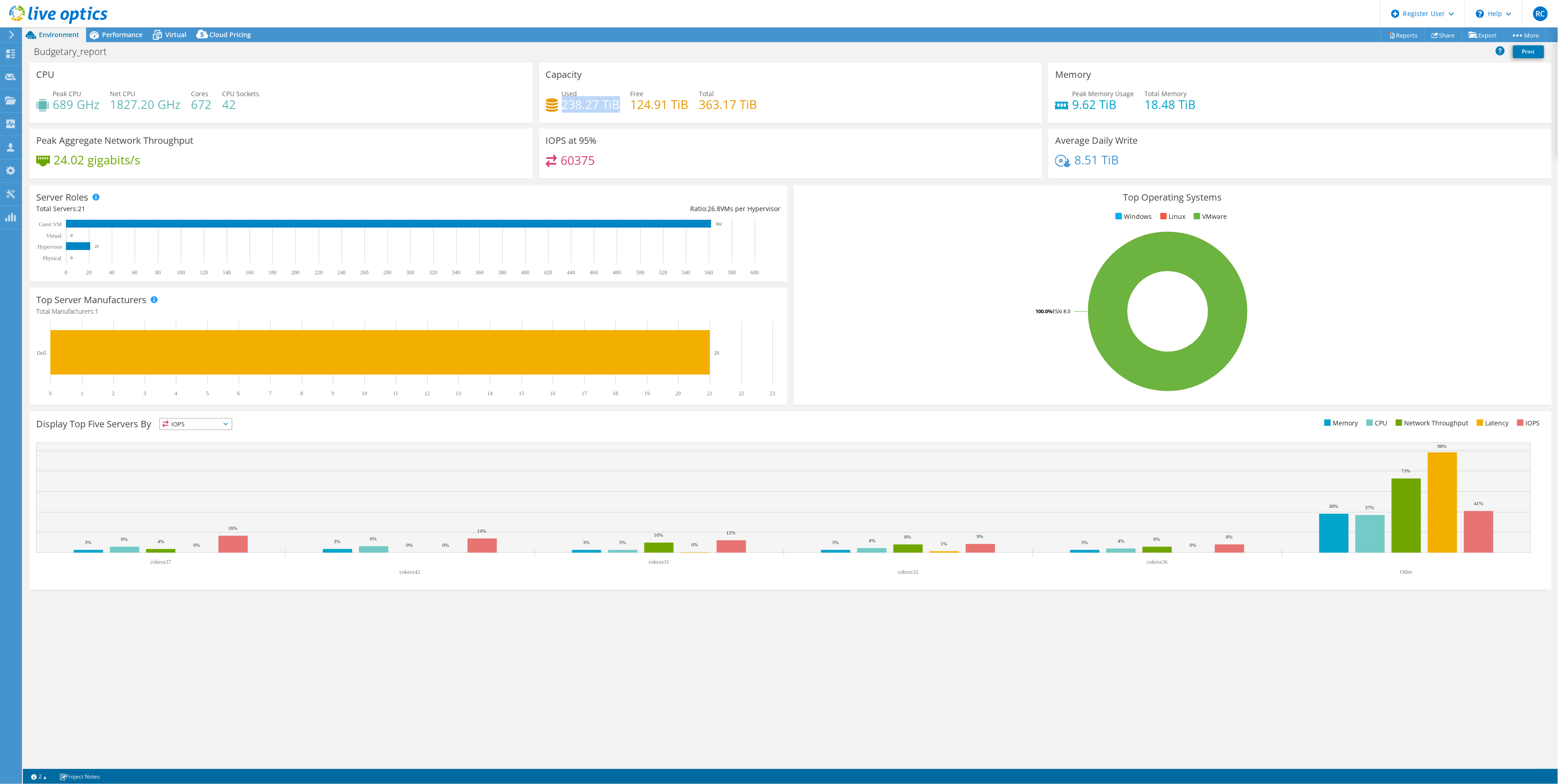
drag, startPoint x: 562, startPoint y: 105, endPoint x: 618, endPoint y: 105, distance: 56.0
click at [618, 105] on h4 "238.27 TiB" at bounding box center [591, 104] width 58 height 10
click at [120, 30] on span "Performance" at bounding box center [122, 34] width 41 height 9
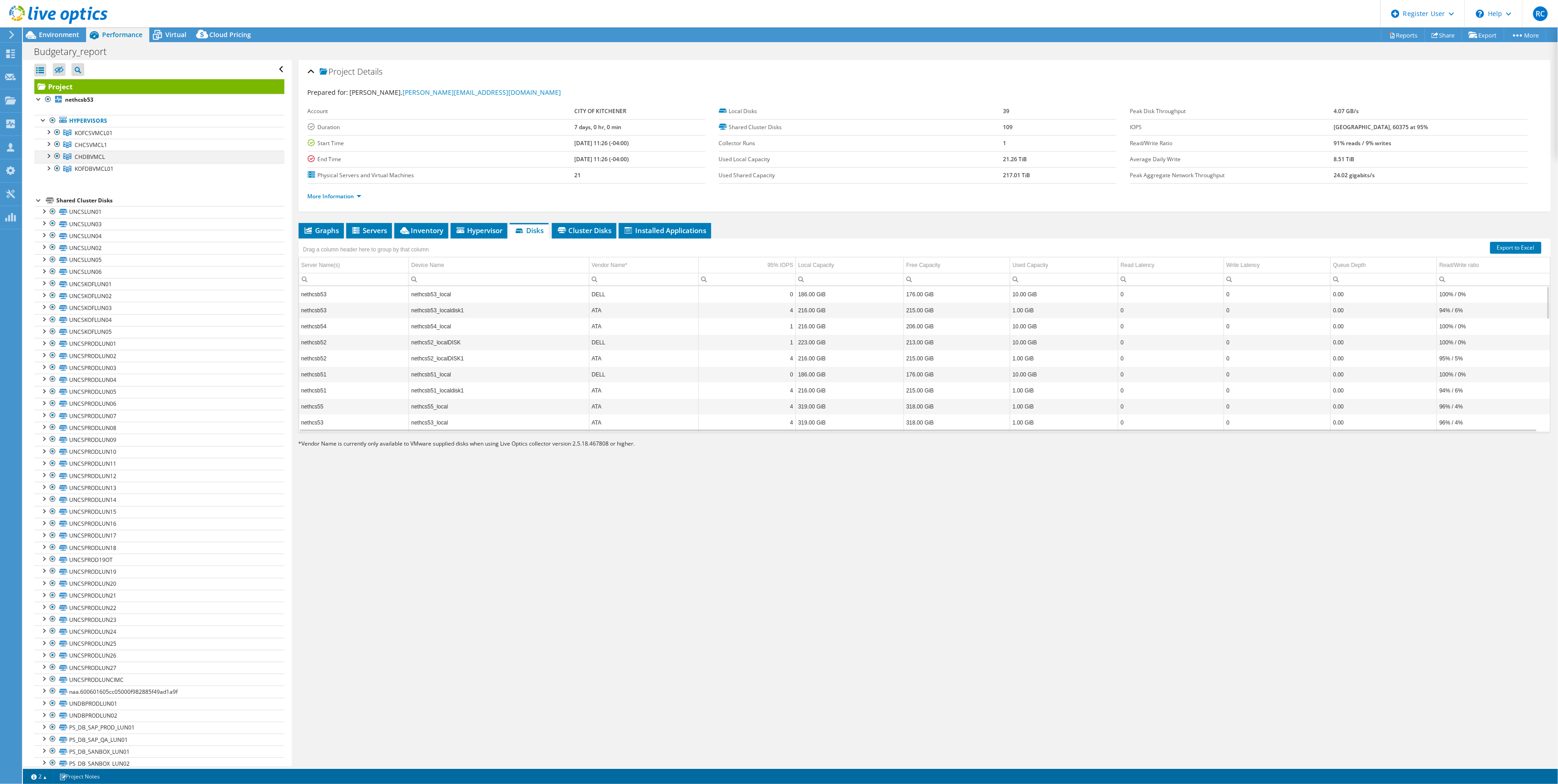
click at [52, 154] on div at bounding box center [48, 155] width 9 height 9
click at [48, 157] on div at bounding box center [48, 155] width 9 height 9
click at [50, 168] on div at bounding box center [48, 167] width 9 height 9
click at [48, 169] on div at bounding box center [48, 167] width 9 height 9
click at [52, 35] on span "Environment" at bounding box center [59, 34] width 41 height 9
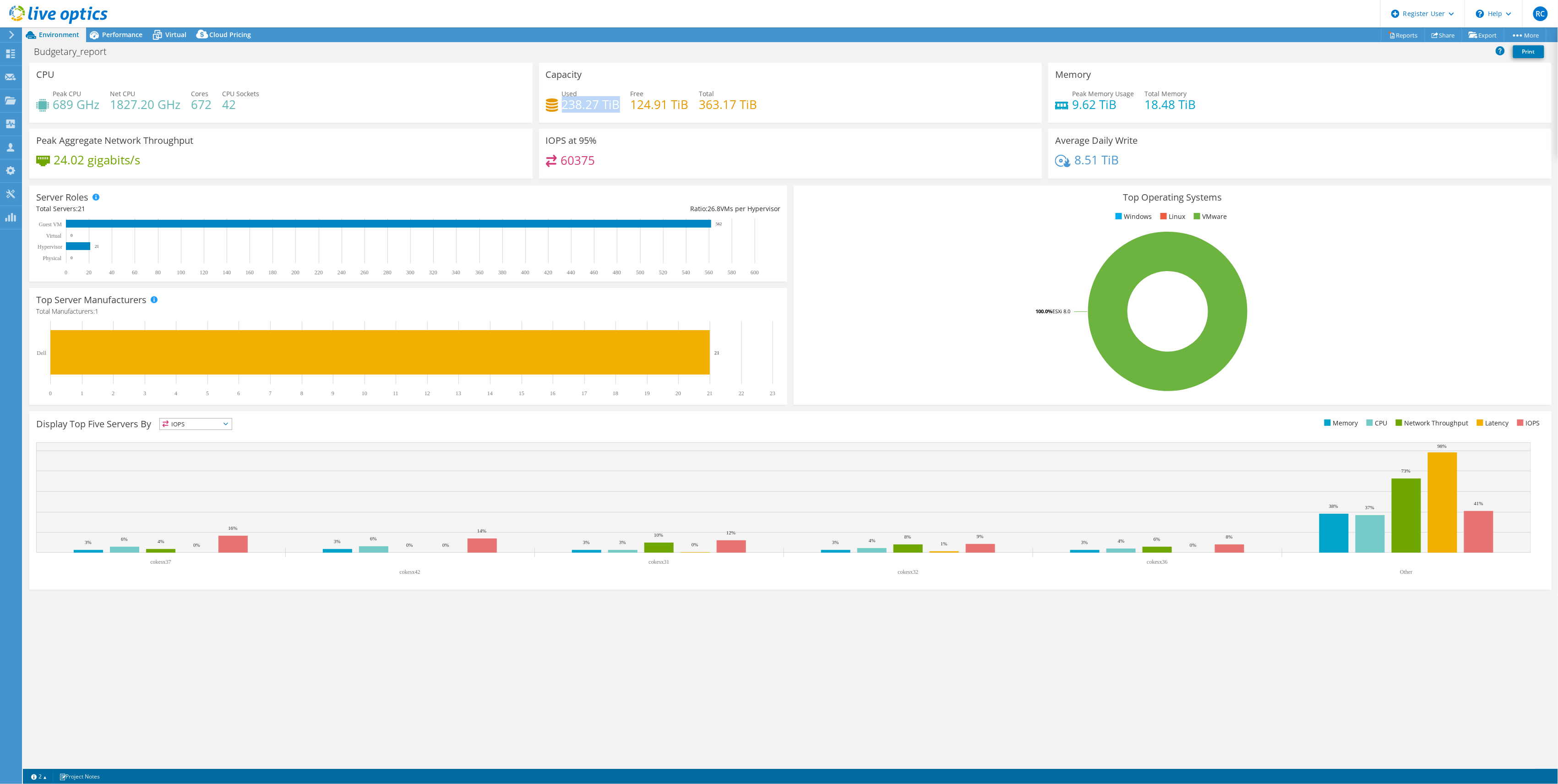
drag, startPoint x: 562, startPoint y: 103, endPoint x: 620, endPoint y: 107, distance: 58.1
click at [620, 107] on h4 "238.27 TiB" at bounding box center [591, 104] width 58 height 10
click at [114, 33] on span "Performance" at bounding box center [122, 34] width 41 height 9
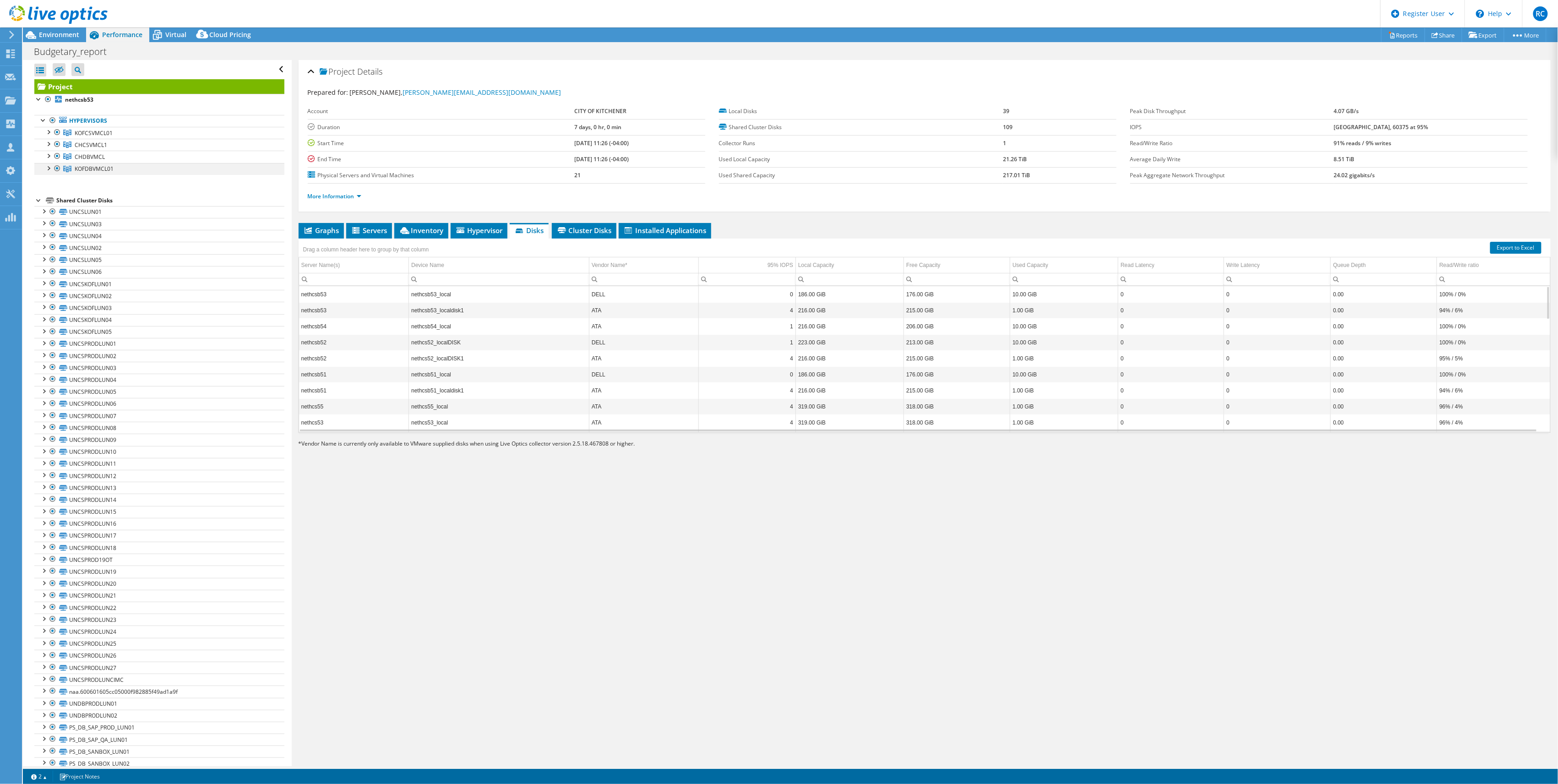
click at [58, 170] on div at bounding box center [57, 168] width 9 height 11
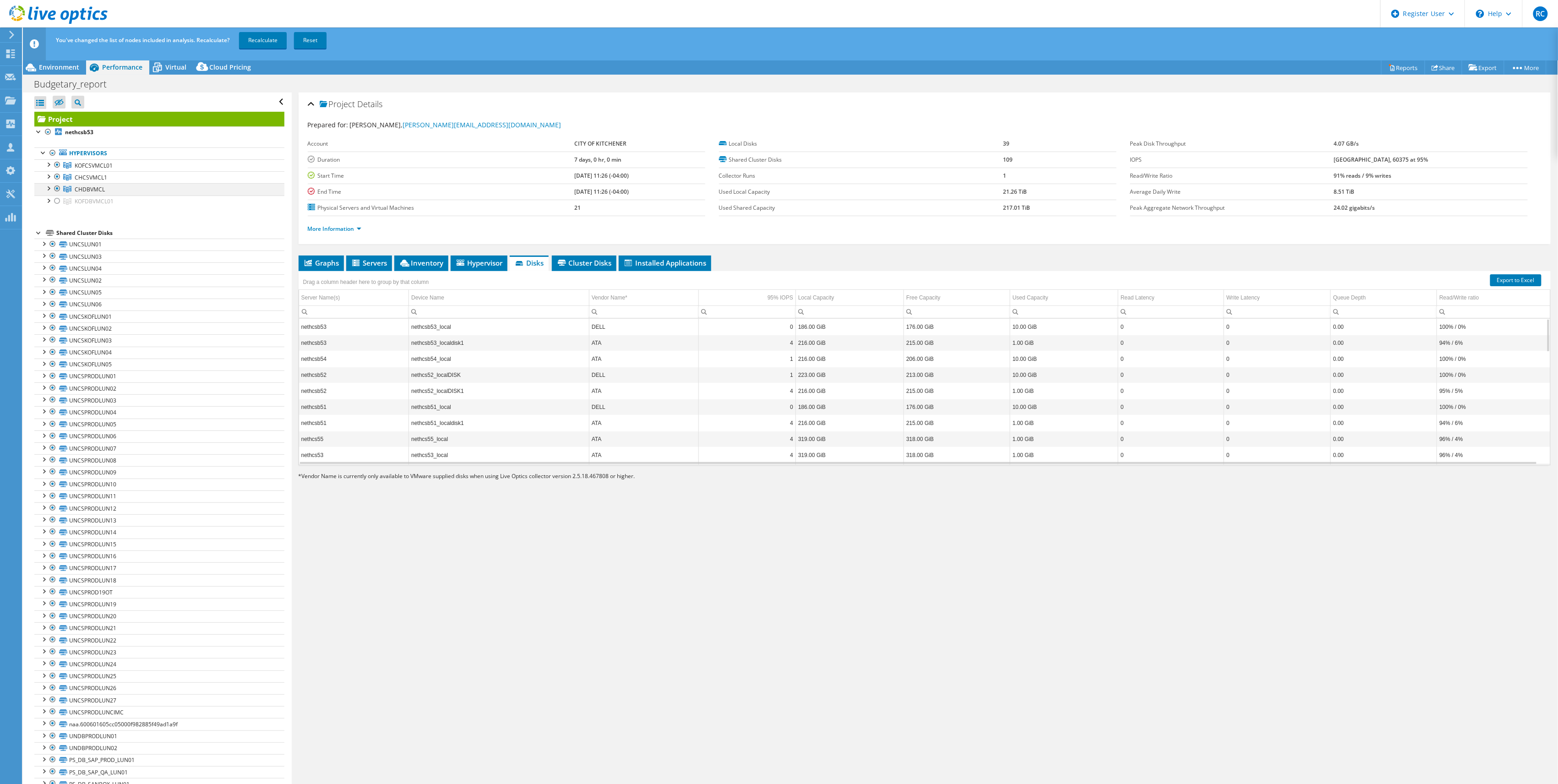
click at [58, 190] on div at bounding box center [57, 189] width 9 height 11
click at [264, 39] on link "Recalculate" at bounding box center [263, 40] width 48 height 17
click at [61, 66] on span "Environment" at bounding box center [59, 67] width 41 height 9
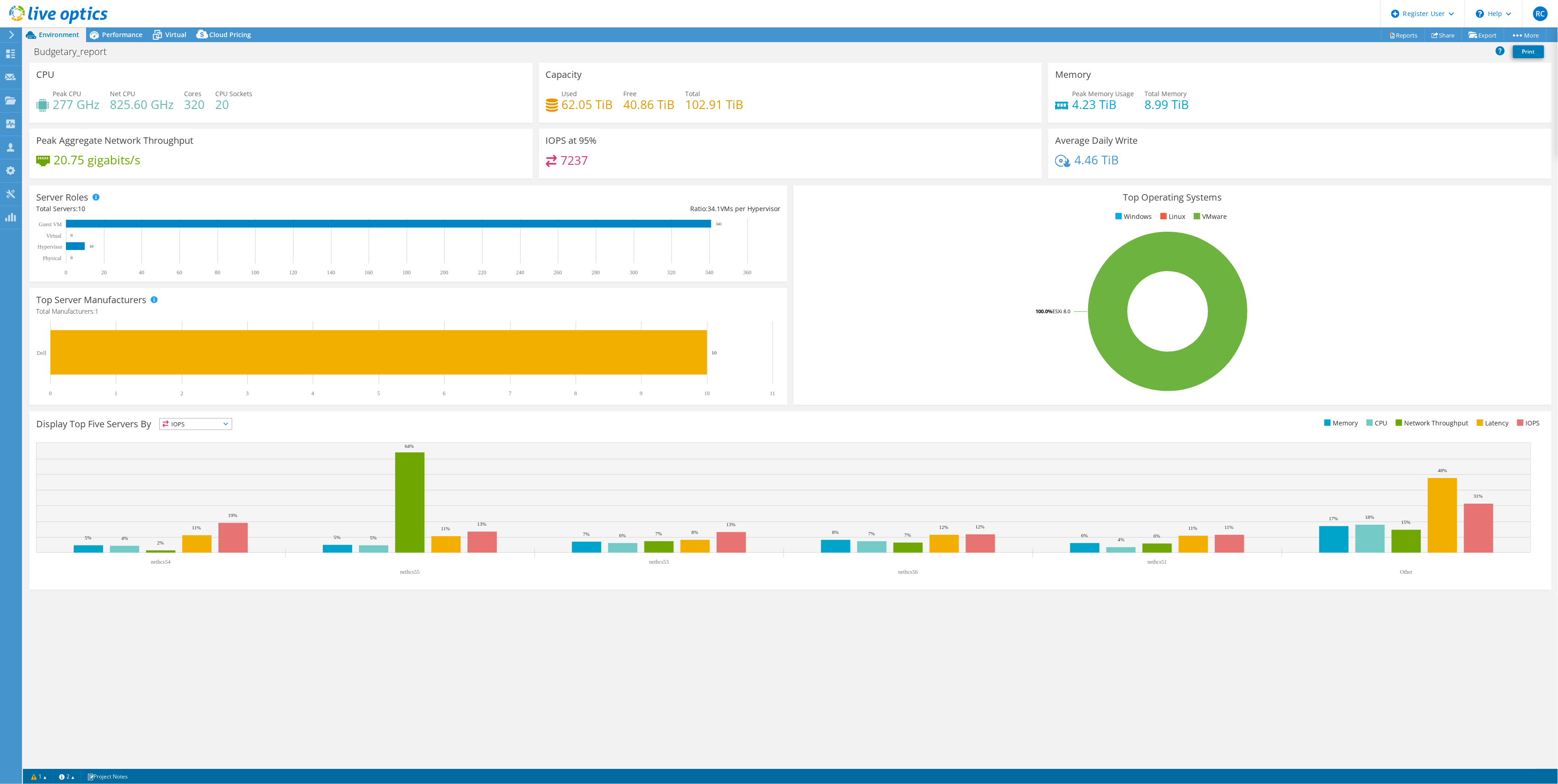
click at [123, 35] on span "Performance" at bounding box center [122, 34] width 41 height 9
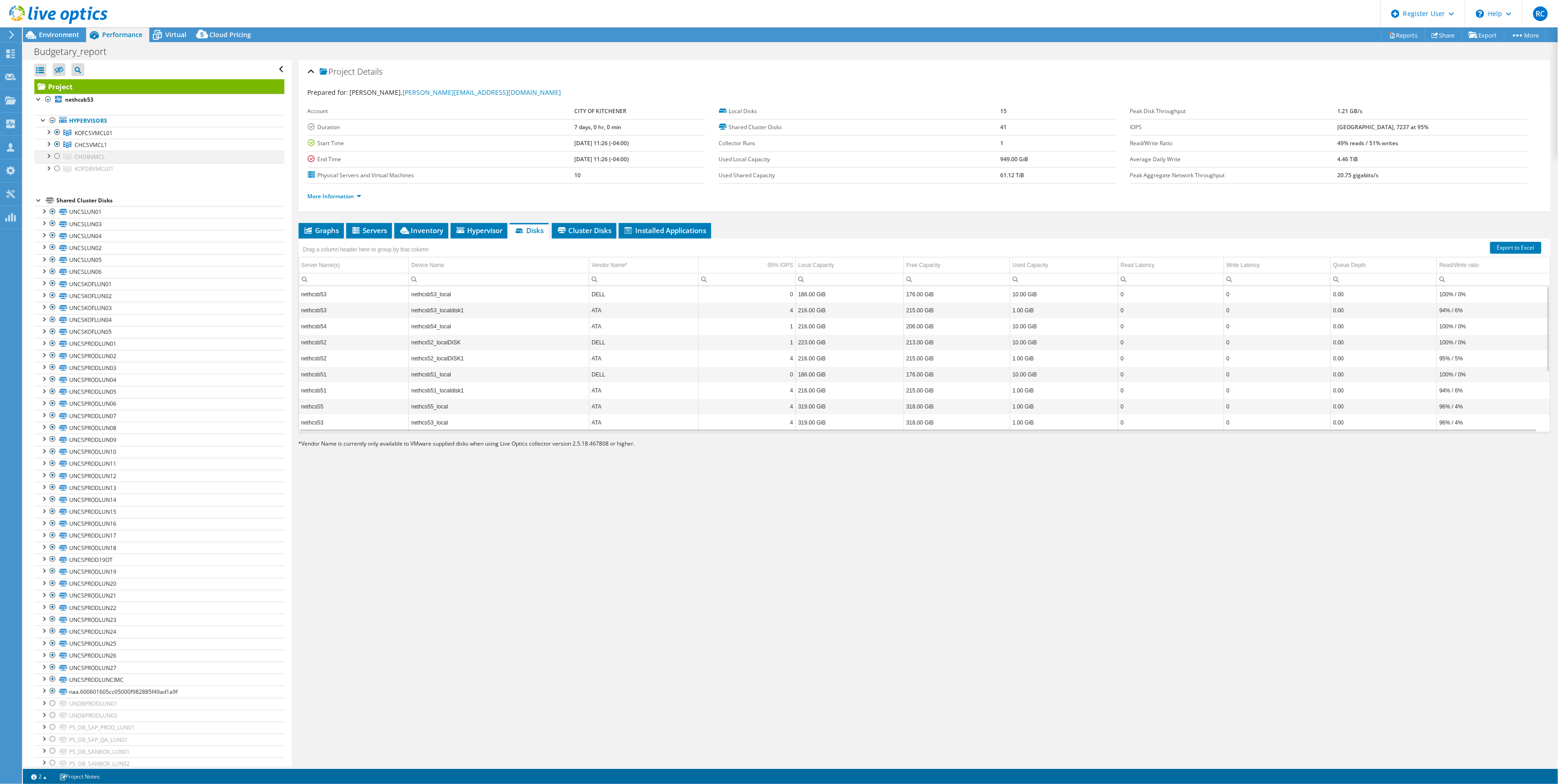
click at [57, 158] on div at bounding box center [57, 156] width 9 height 11
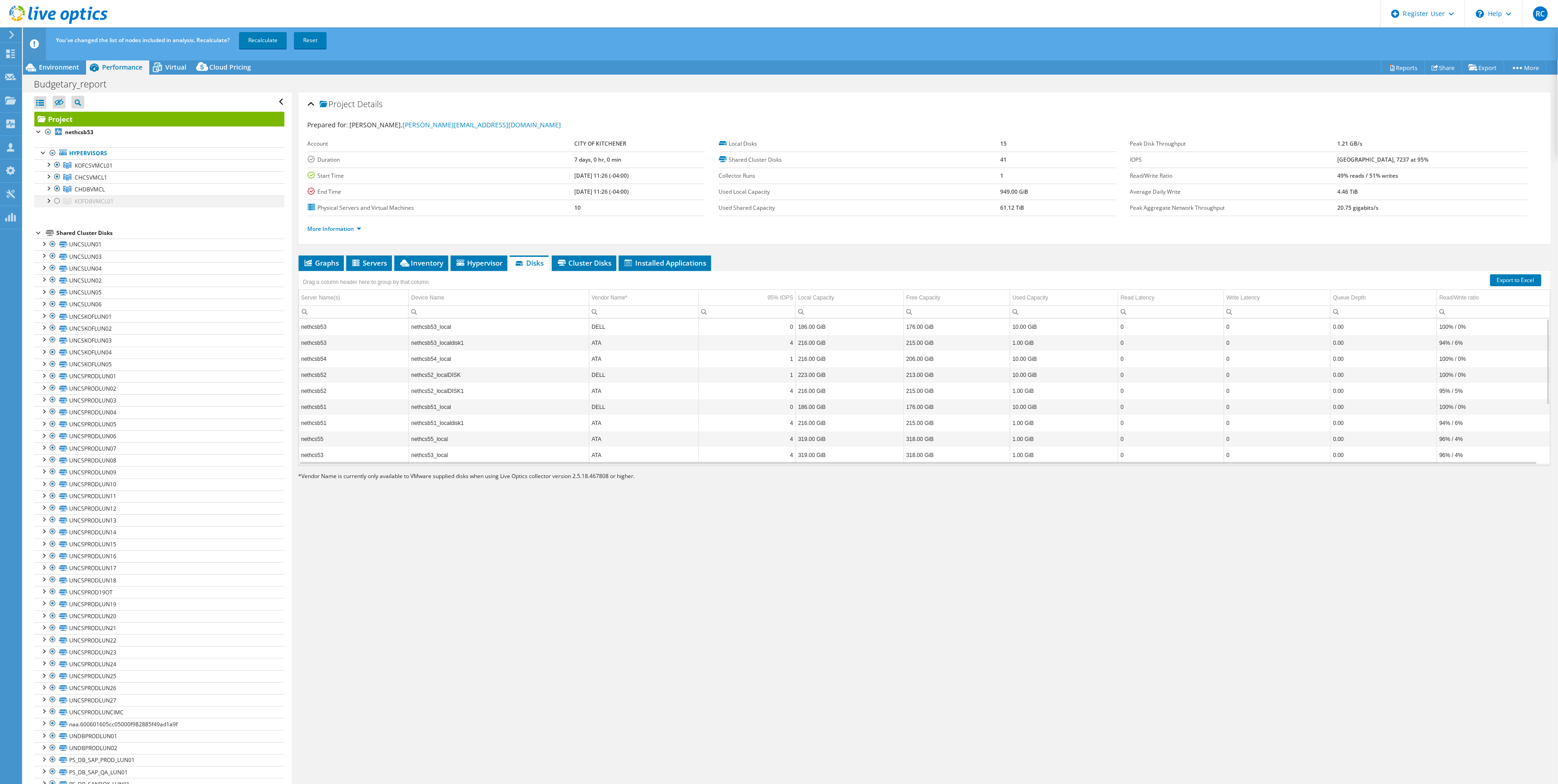
click at [58, 202] on div at bounding box center [57, 201] width 9 height 11
click at [264, 43] on link "Recalculate" at bounding box center [263, 40] width 48 height 17
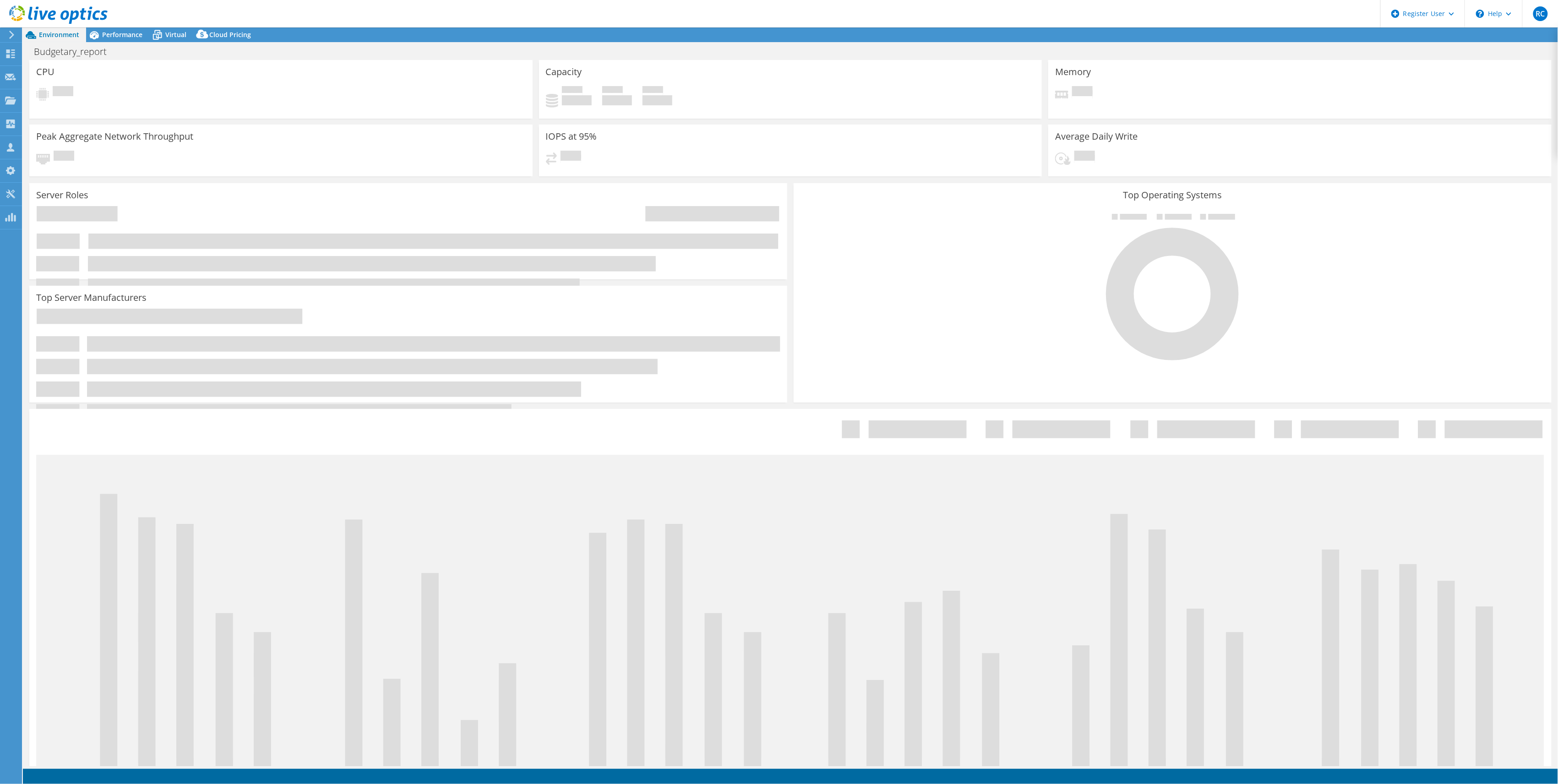
select select "[GEOGRAPHIC_DATA]"
select select "USD"
select select "[GEOGRAPHIC_DATA]"
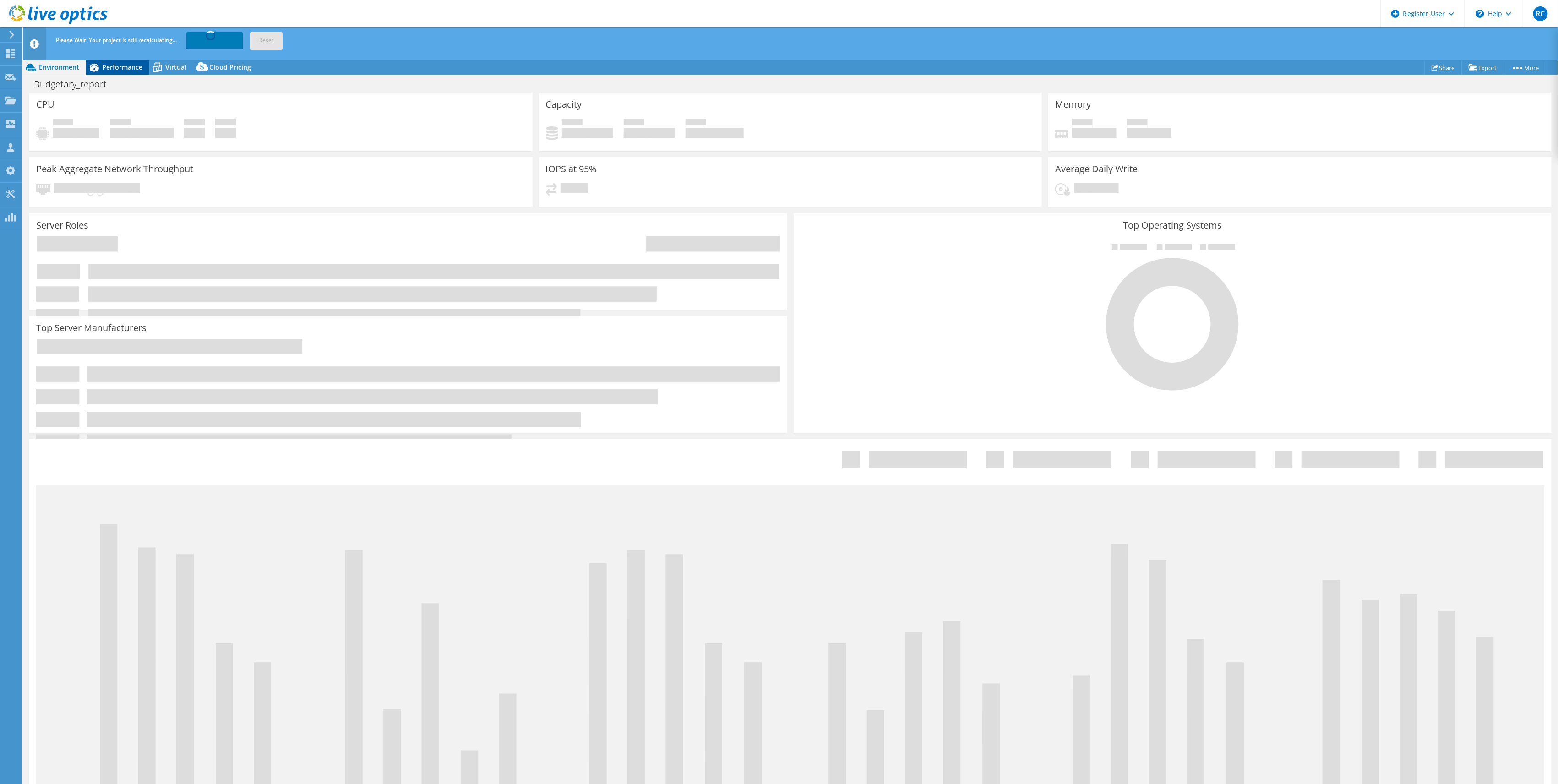
click at [122, 71] on span "Performance" at bounding box center [122, 67] width 41 height 9
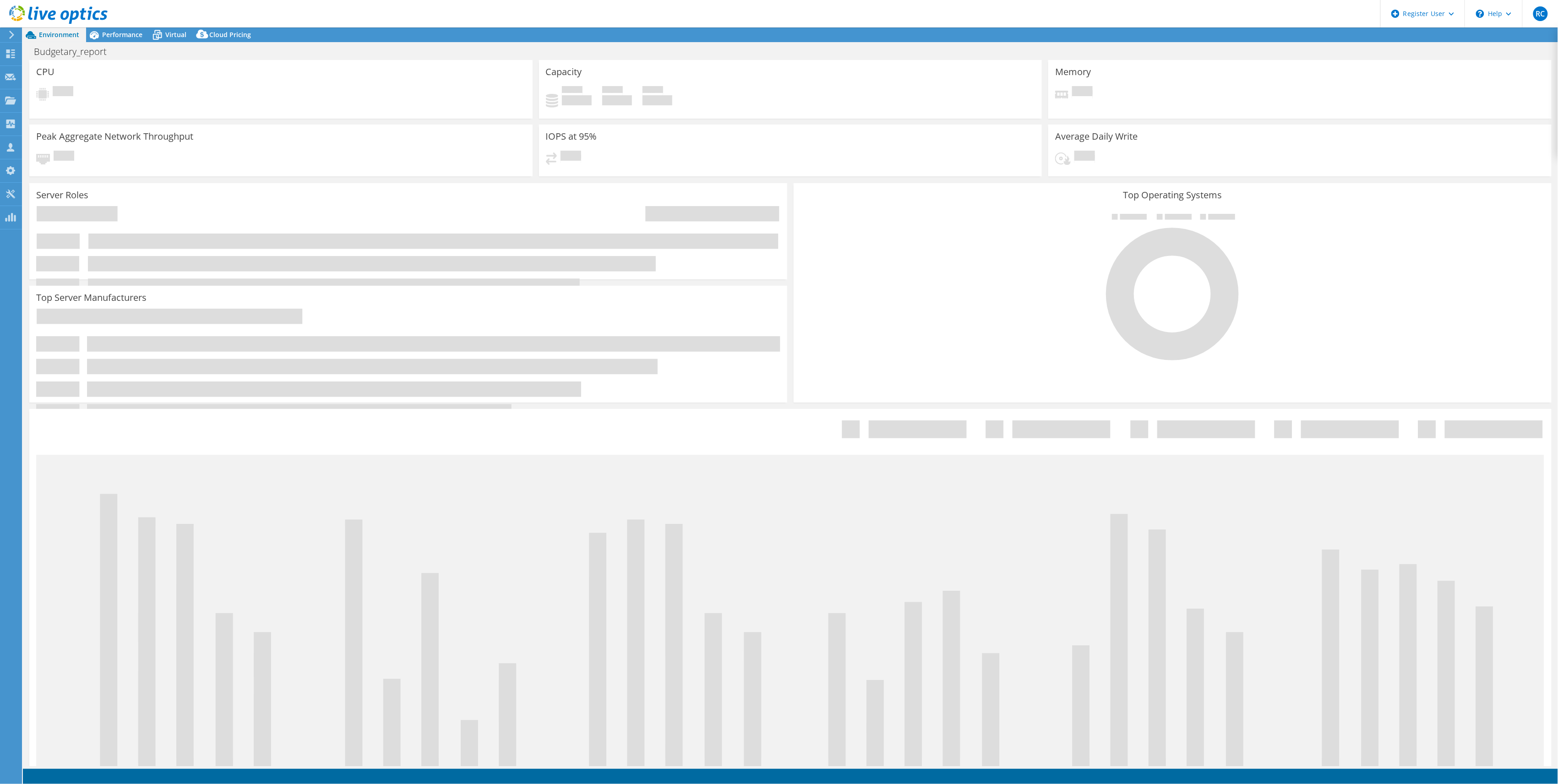
select select "[GEOGRAPHIC_DATA]"
select select "USD"
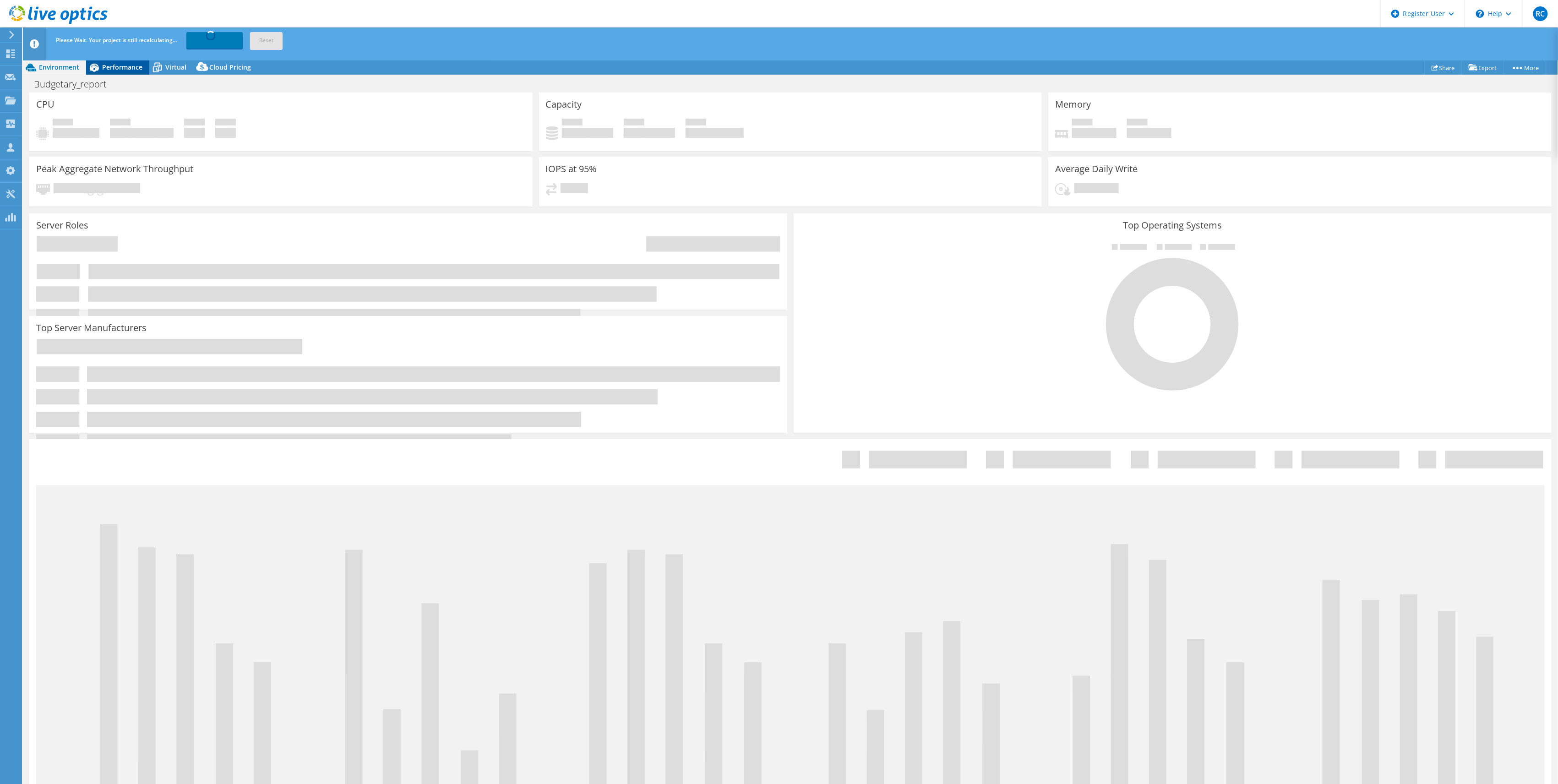
click at [119, 69] on span "Performance" at bounding box center [122, 67] width 41 height 9
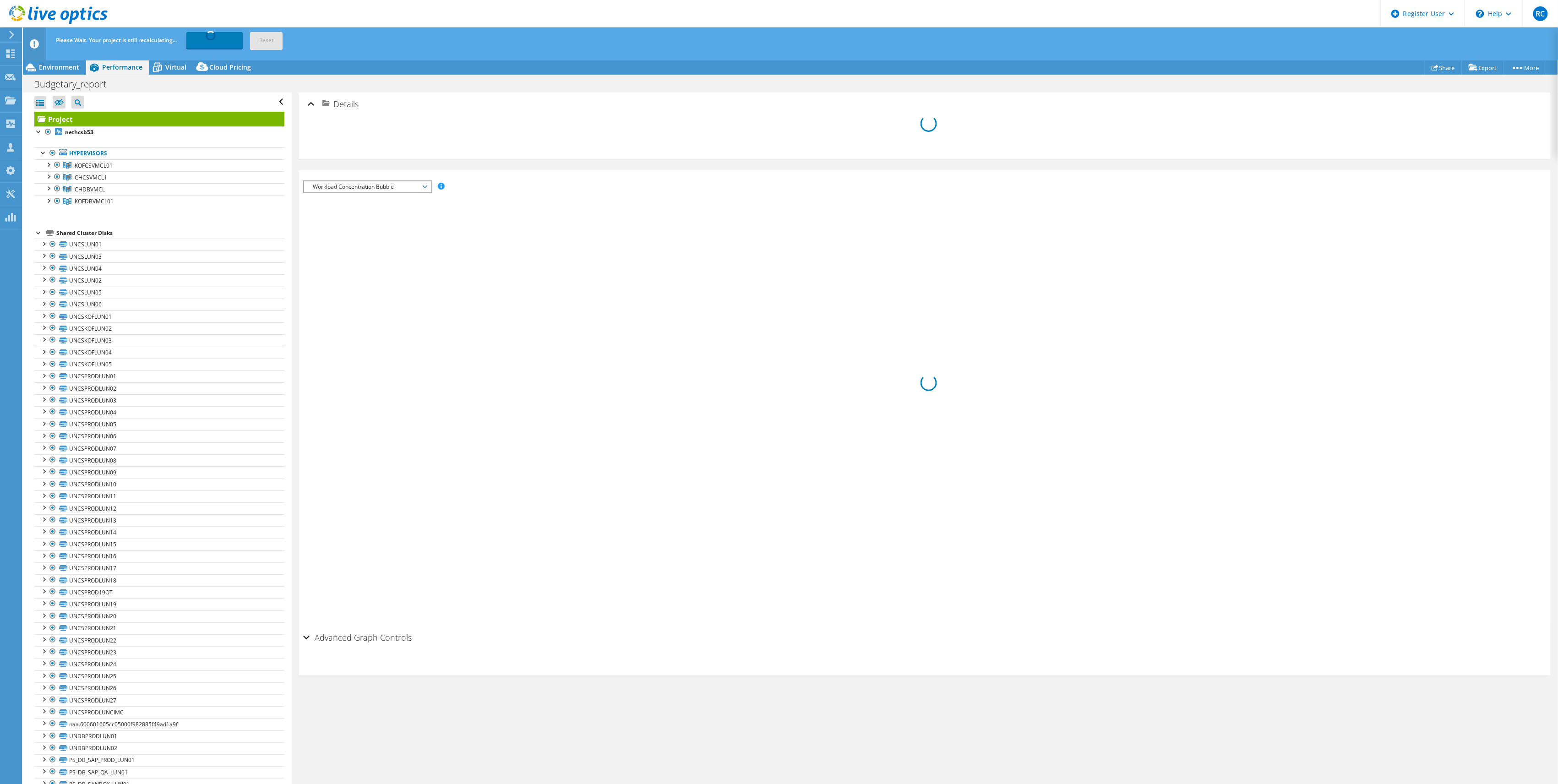
click at [79, 15] on icon at bounding box center [58, 15] width 98 height 19
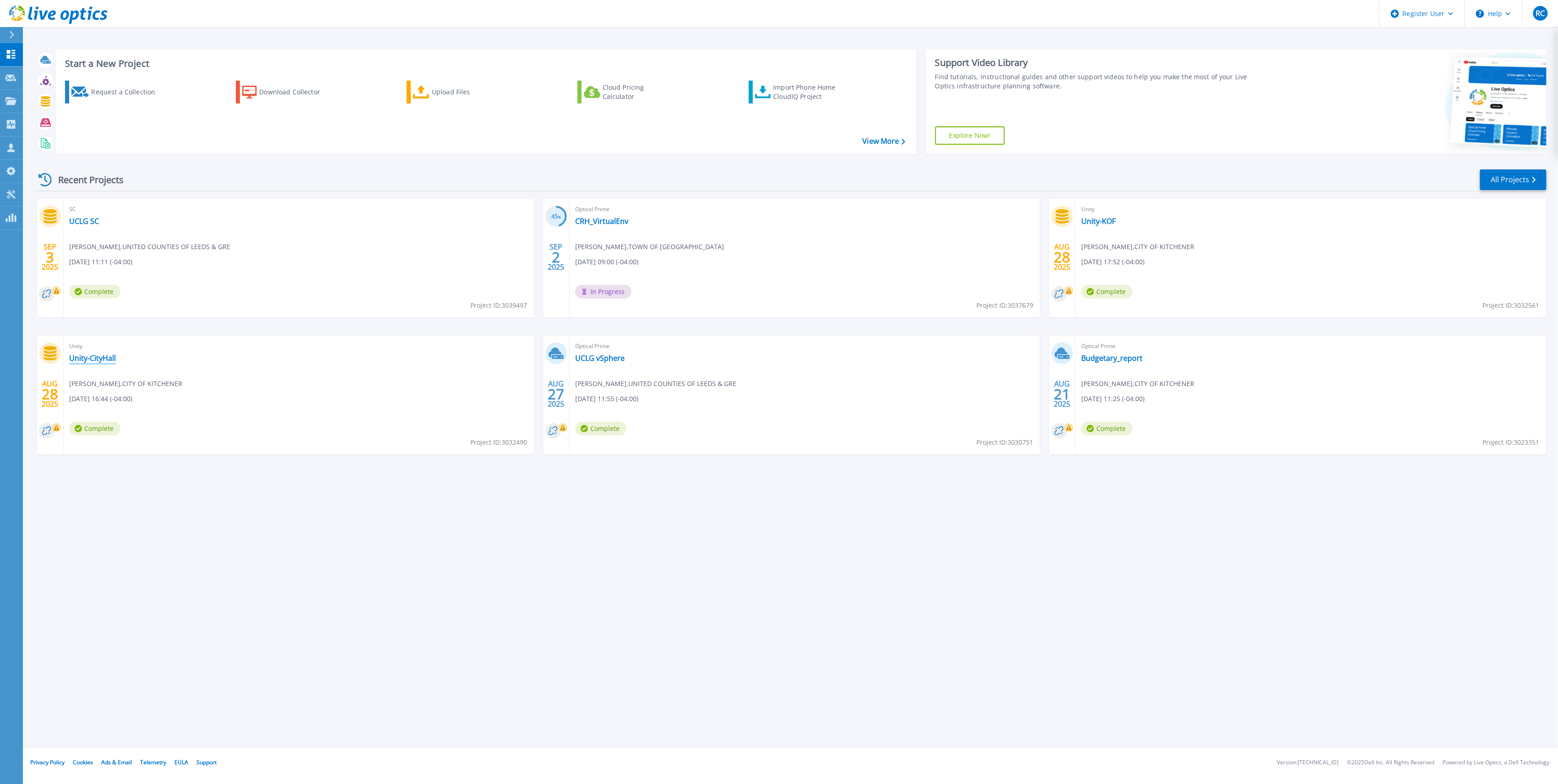
click at [105, 360] on link "Unity-CityHall" at bounding box center [93, 358] width 47 height 9
click at [1123, 362] on link "Budgetary_report" at bounding box center [1112, 358] width 61 height 9
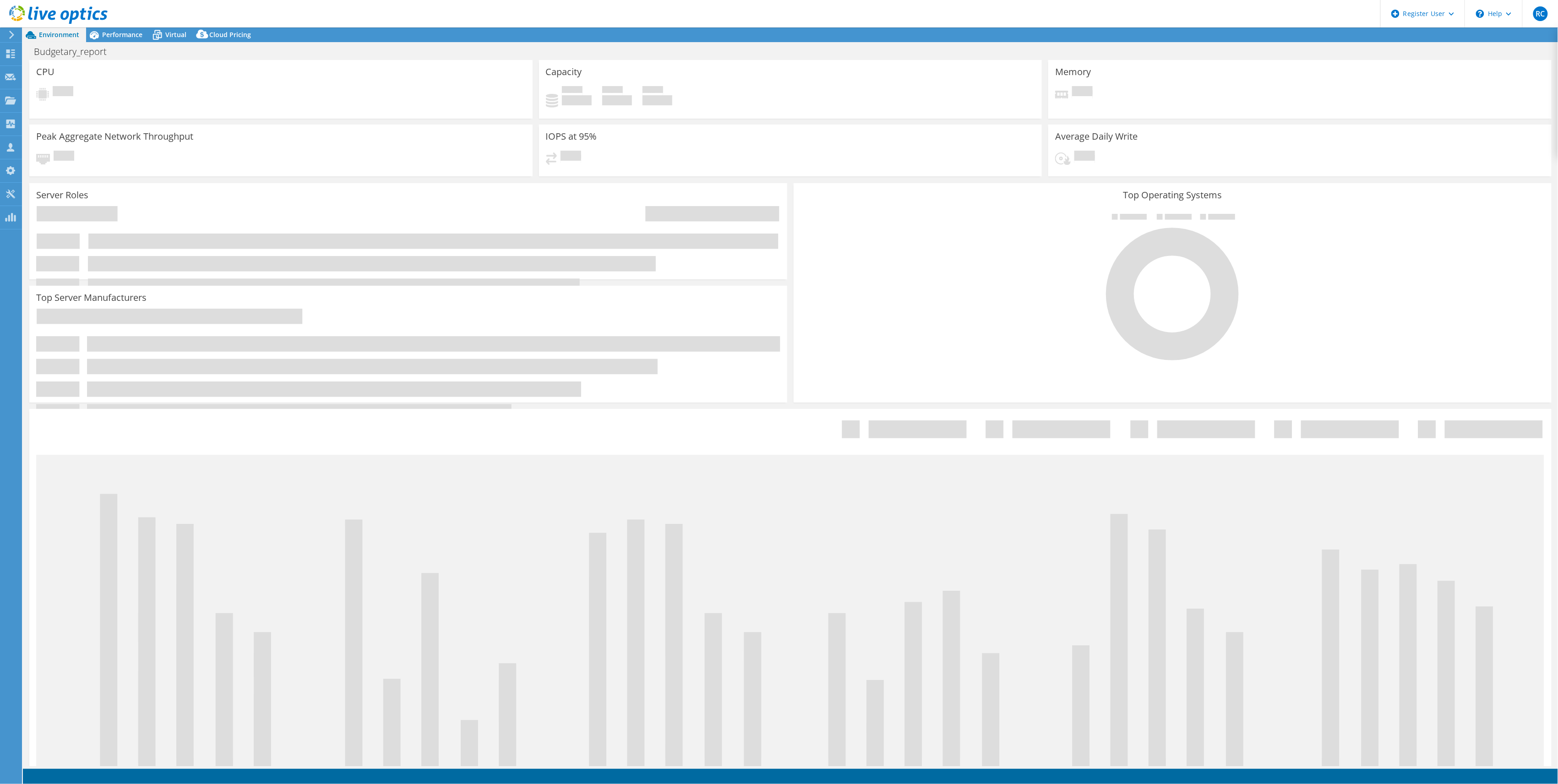
select select "[GEOGRAPHIC_DATA]"
select select "USD"
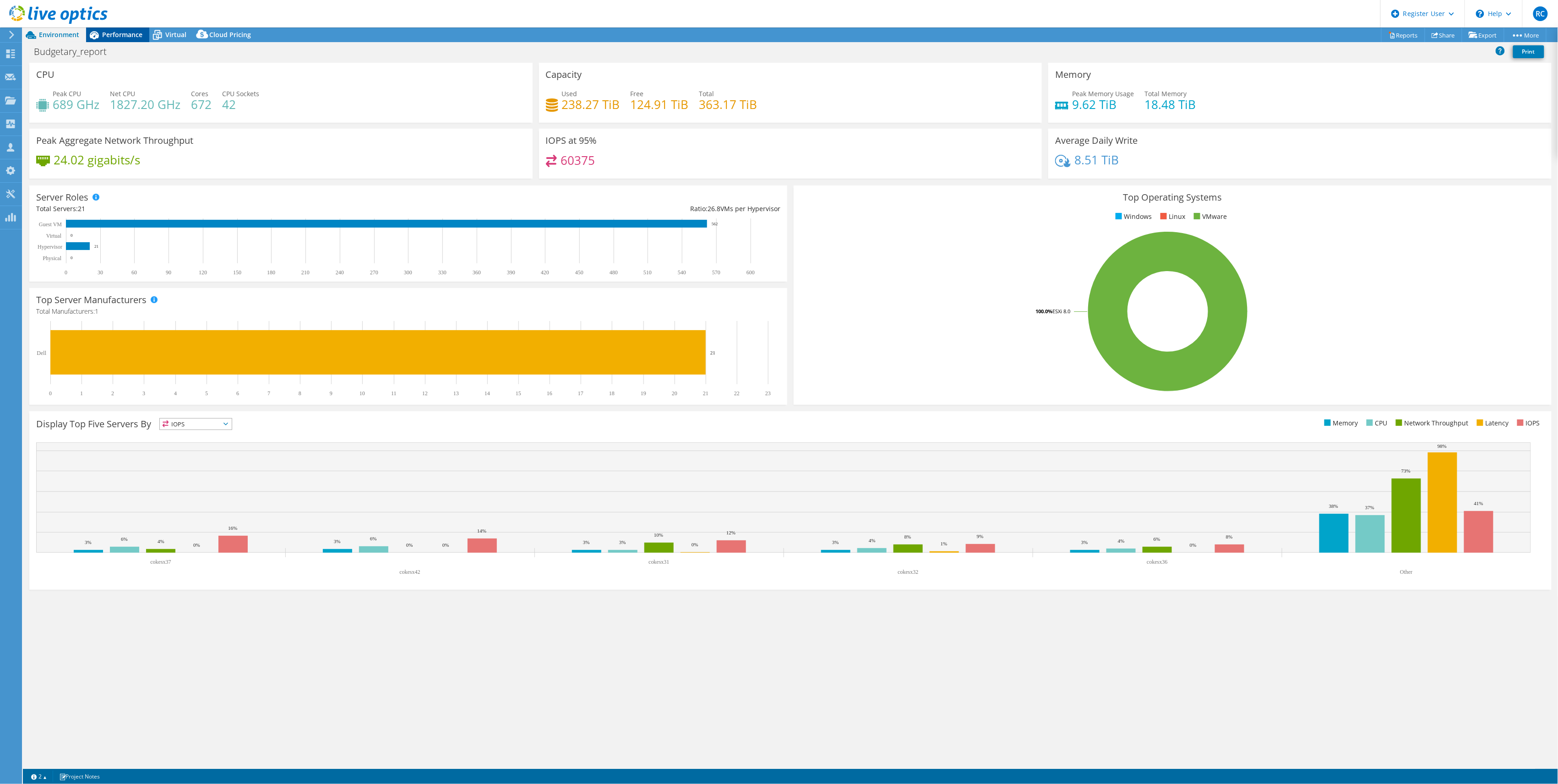
click at [123, 37] on span "Performance" at bounding box center [122, 34] width 41 height 9
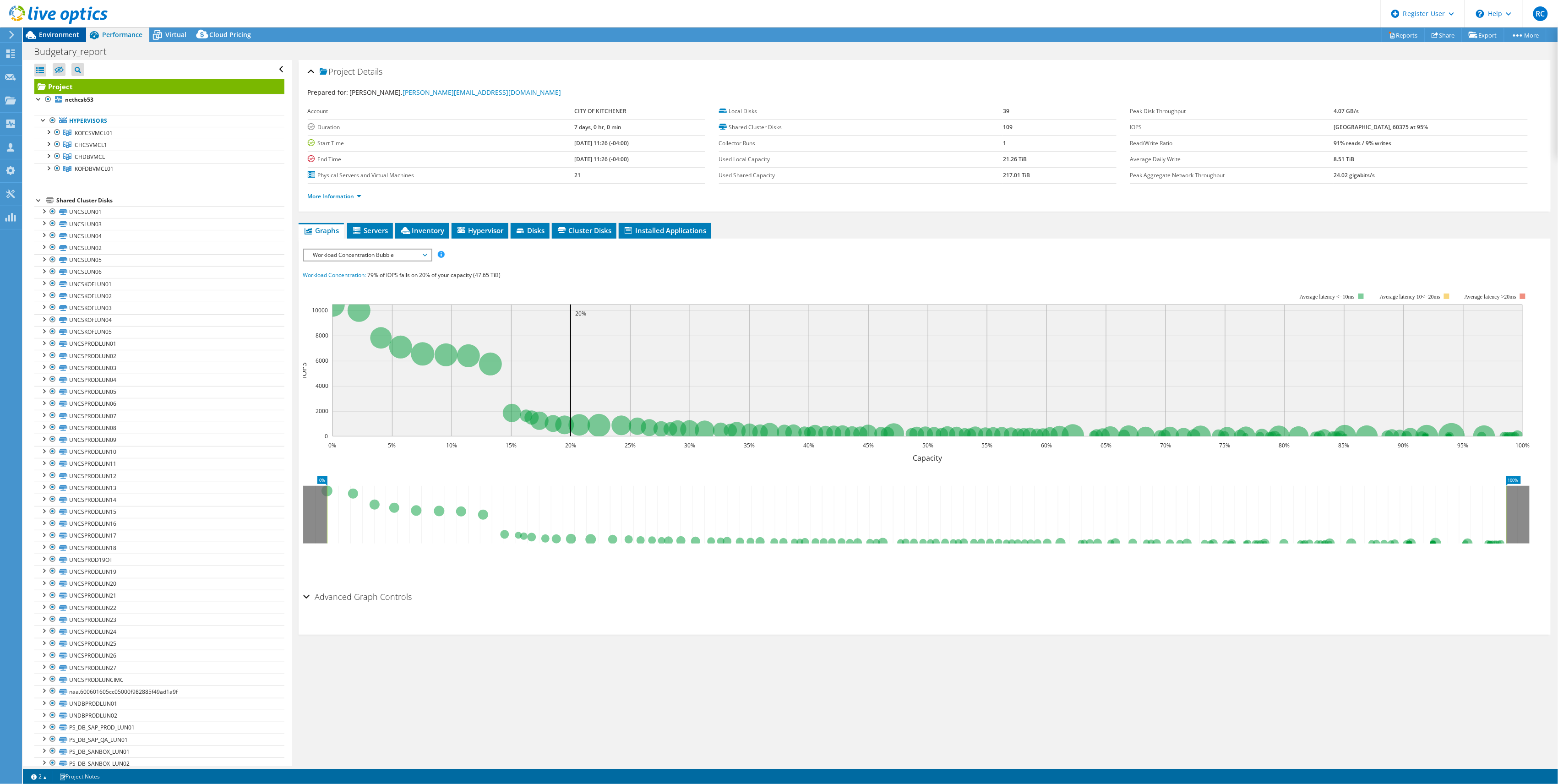
click at [65, 33] on span "Environment" at bounding box center [59, 34] width 41 height 9
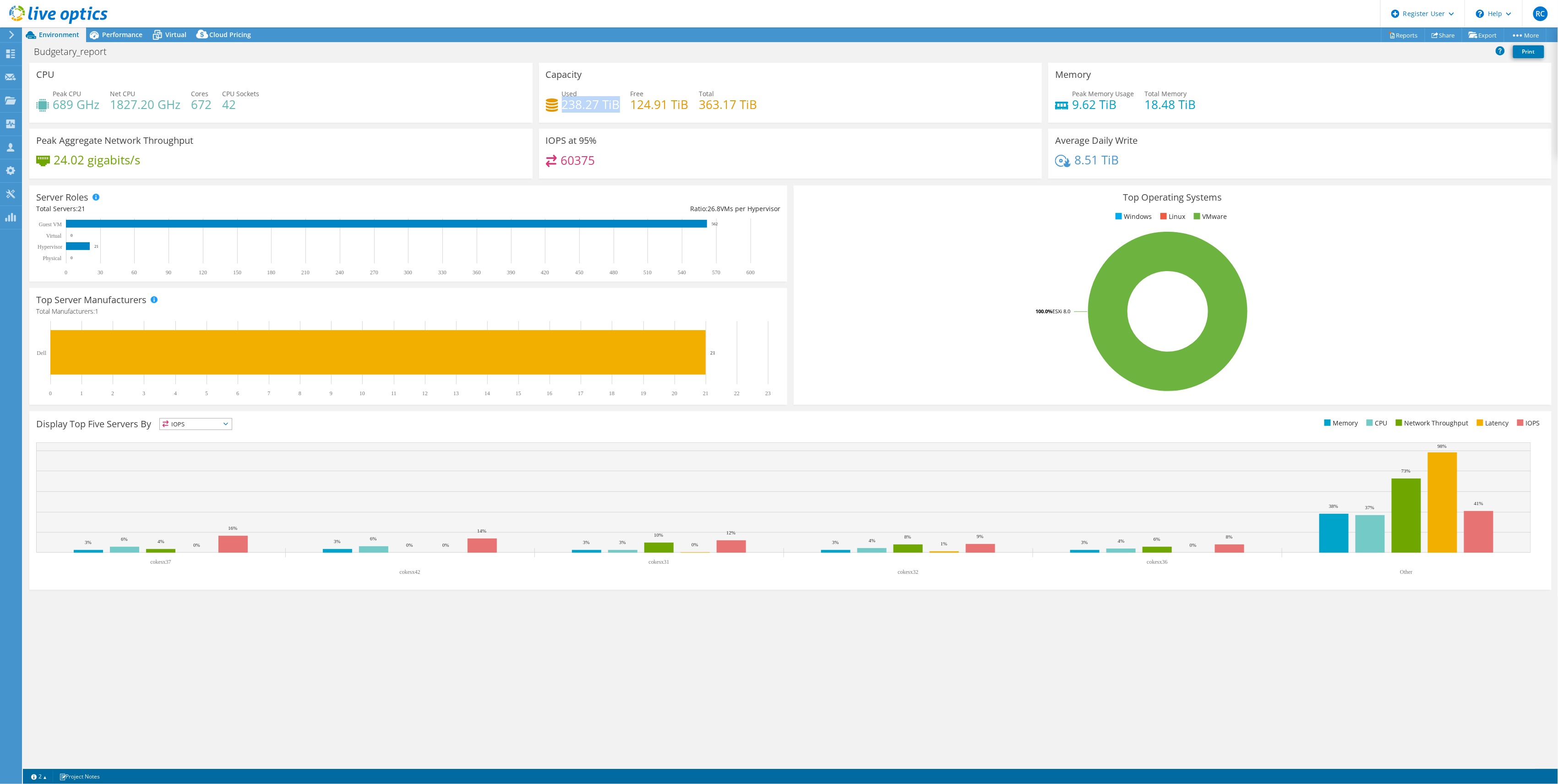
drag, startPoint x: 564, startPoint y: 100, endPoint x: 618, endPoint y: 109, distance: 54.7
click at [618, 109] on h4 "238.27 TiB" at bounding box center [591, 104] width 58 height 10
click at [123, 32] on span "Performance" at bounding box center [122, 34] width 41 height 9
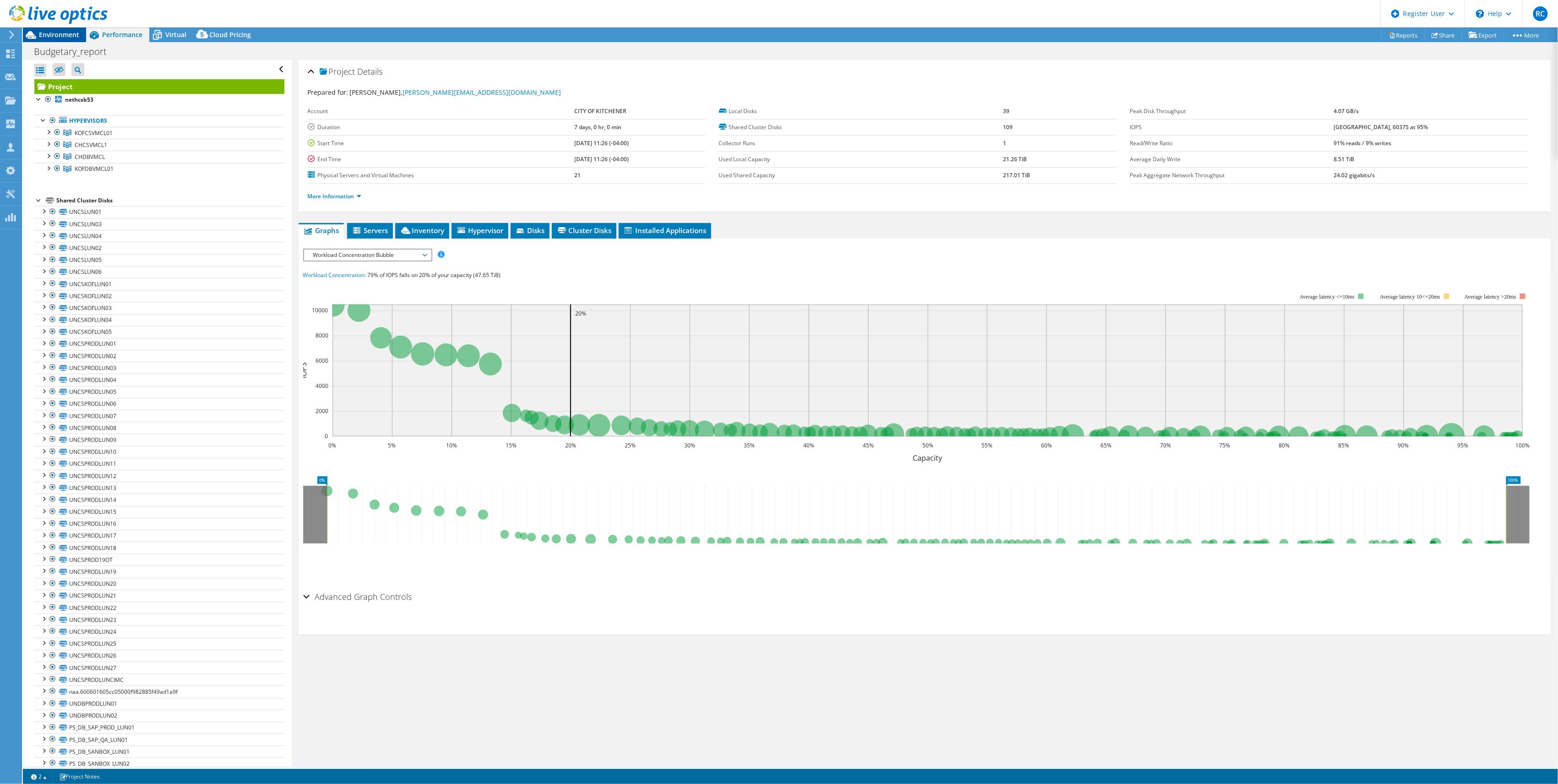
click at [53, 39] on span "Environment" at bounding box center [59, 34] width 41 height 9
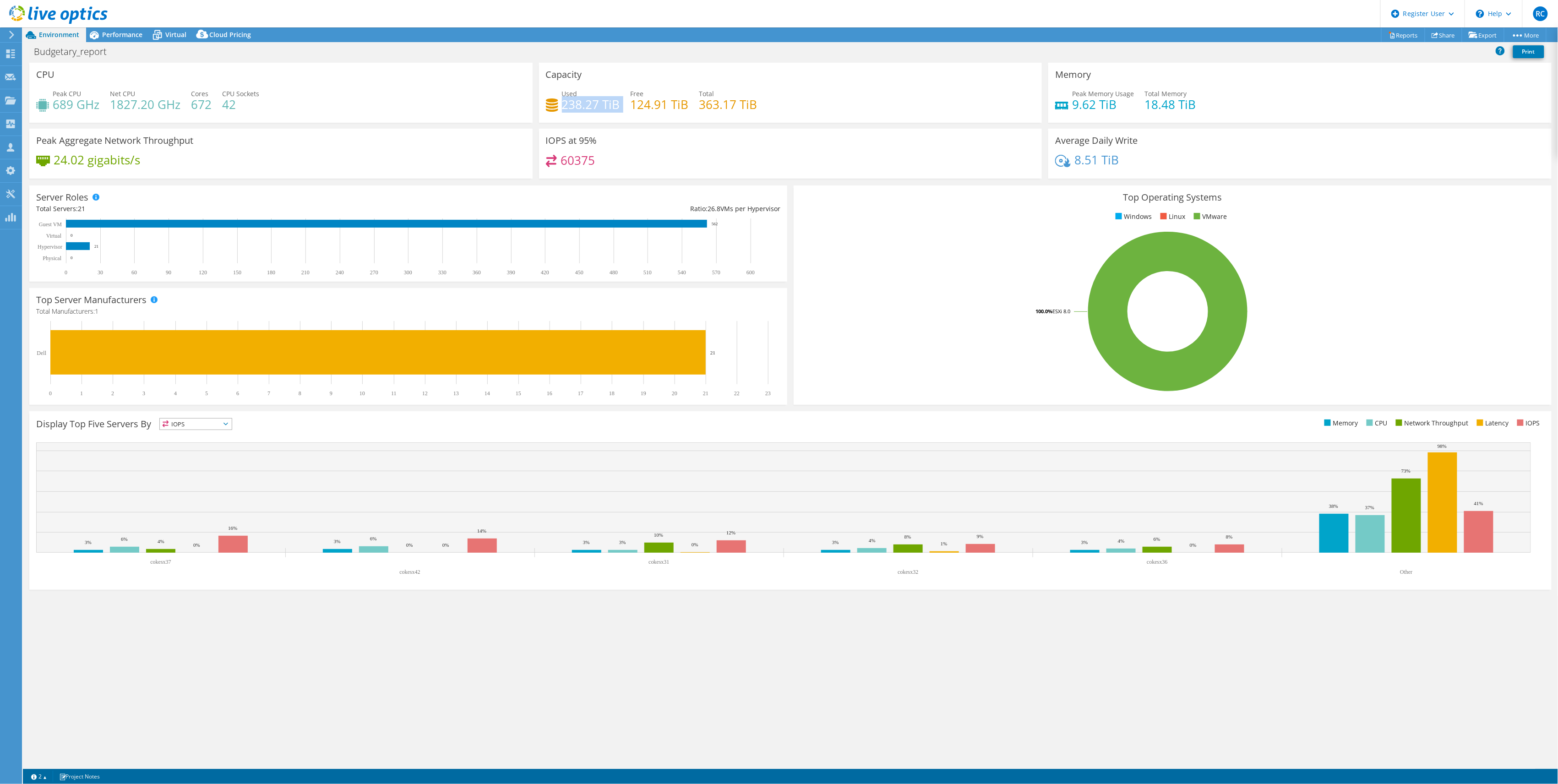
drag, startPoint x: 603, startPoint y: 109, endPoint x: 623, endPoint y: 109, distance: 20.0
click at [625, 109] on div "Used 238.27 TiB Free 124.91 TiB Total 363.17 TiB" at bounding box center [790, 104] width 490 height 29
drag, startPoint x: 623, startPoint y: 109, endPoint x: 608, endPoint y: 103, distance: 16.2
click at [608, 103] on h4 "238.27 TiB" at bounding box center [591, 104] width 58 height 10
click at [1116, 104] on h4 "9.62 TiB" at bounding box center [1103, 104] width 62 height 10
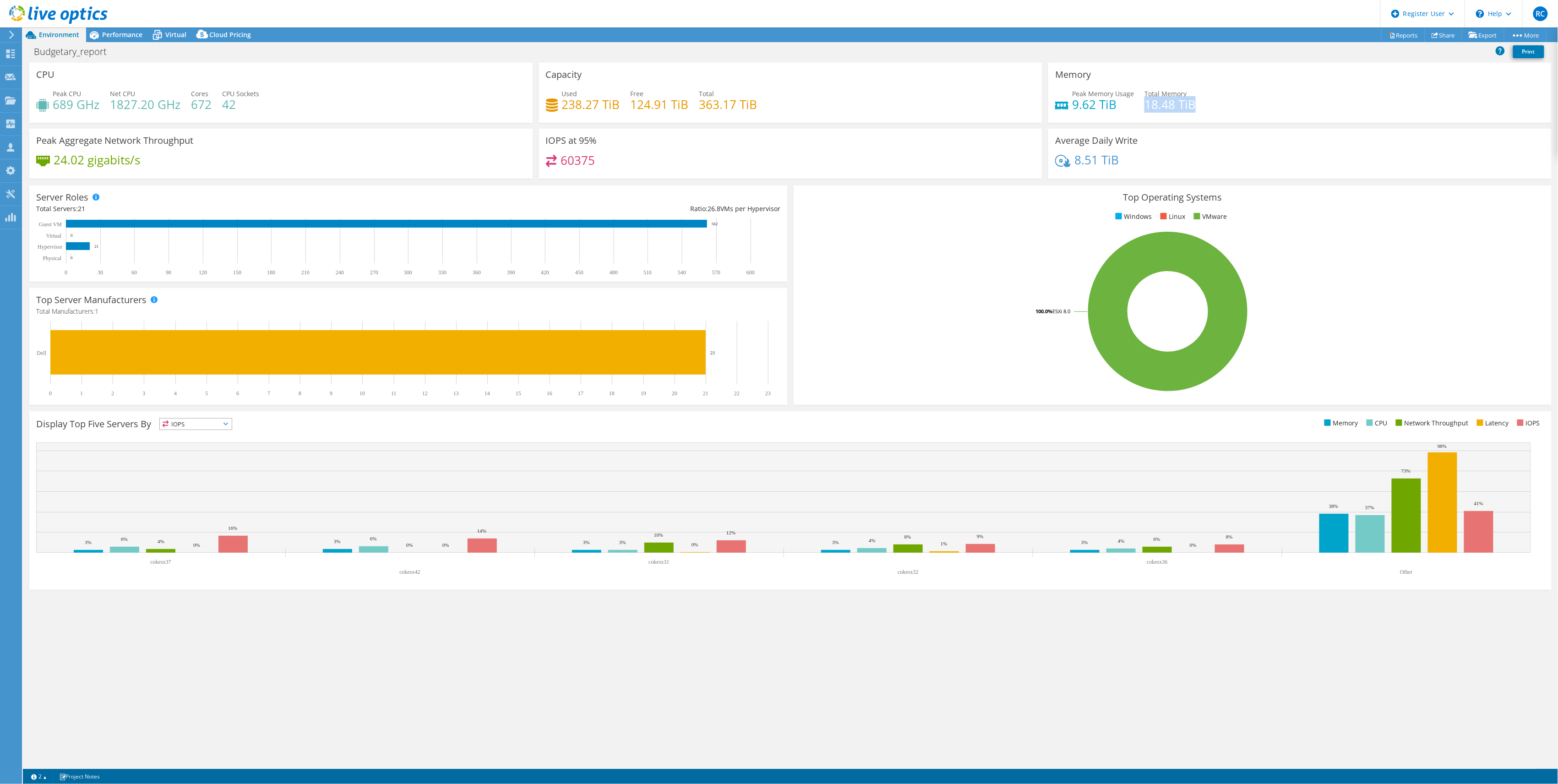
drag, startPoint x: 1144, startPoint y: 103, endPoint x: 1199, endPoint y: 103, distance: 55.0
click at [1199, 103] on div "Peak Memory Usage 9.62 TiB Total Memory 18.48 TiB" at bounding box center [1300, 104] width 490 height 29
drag, startPoint x: 1074, startPoint y: 105, endPoint x: 1120, endPoint y: 108, distance: 46.1
click at [1120, 108] on h4 "9.62 TiB" at bounding box center [1103, 104] width 62 height 10
drag, startPoint x: 1120, startPoint y: 108, endPoint x: 1157, endPoint y: 120, distance: 38.9
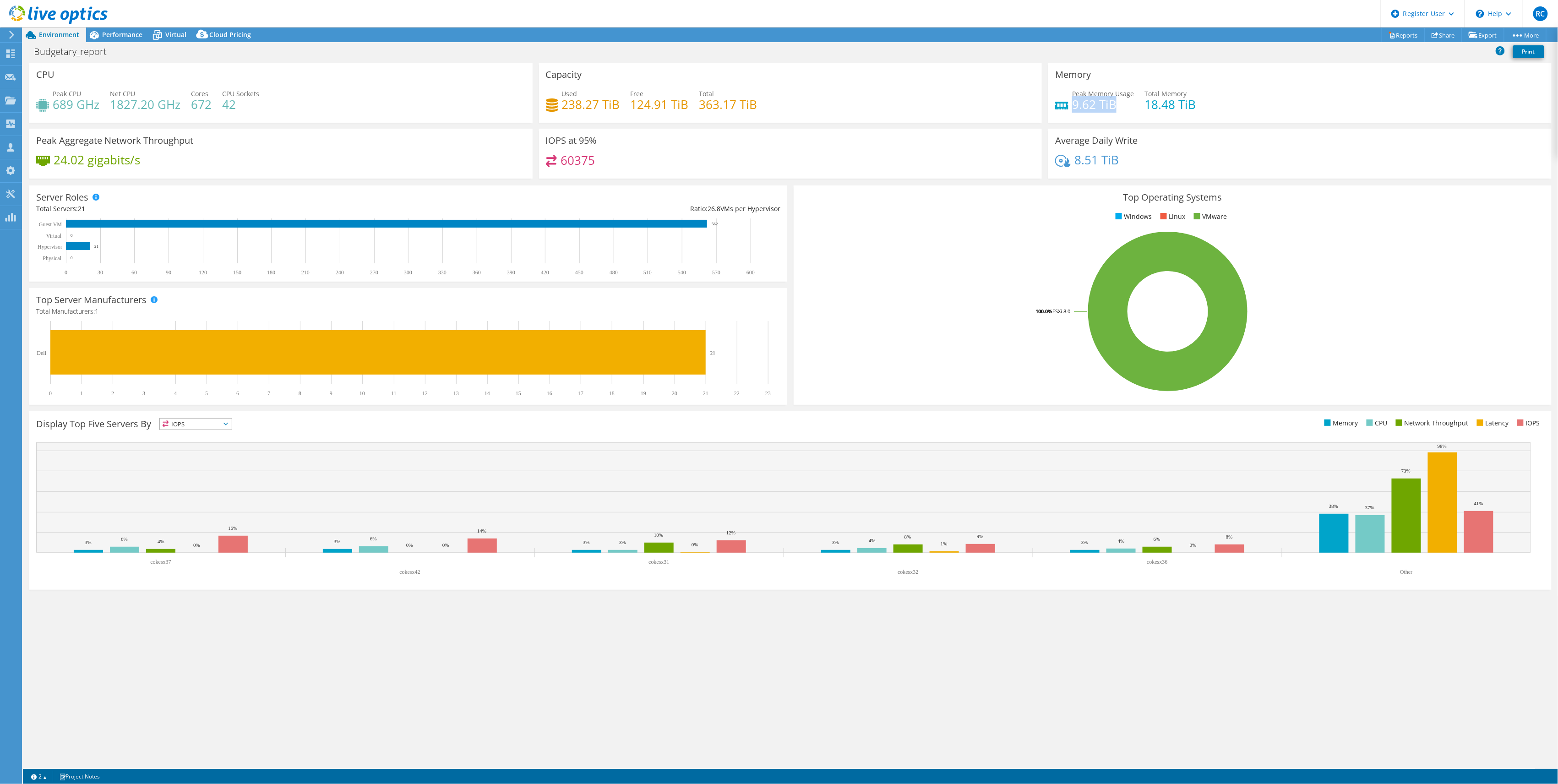
click at [1157, 120] on div "Memory Peak Memory Usage 9.62 TiB Total Memory 18.48 TiB" at bounding box center [1300, 93] width 503 height 60
drag, startPoint x: 1146, startPoint y: 105, endPoint x: 1195, endPoint y: 105, distance: 49.0
click at [1195, 105] on div "Peak Memory Usage 9.62 TiB Total Memory 18.48 TiB" at bounding box center [1300, 104] width 490 height 29
drag, startPoint x: 1195, startPoint y: 105, endPoint x: 1146, endPoint y: 111, distance: 49.4
click at [1146, 109] on h4 "18.48 TiB" at bounding box center [1170, 104] width 51 height 10
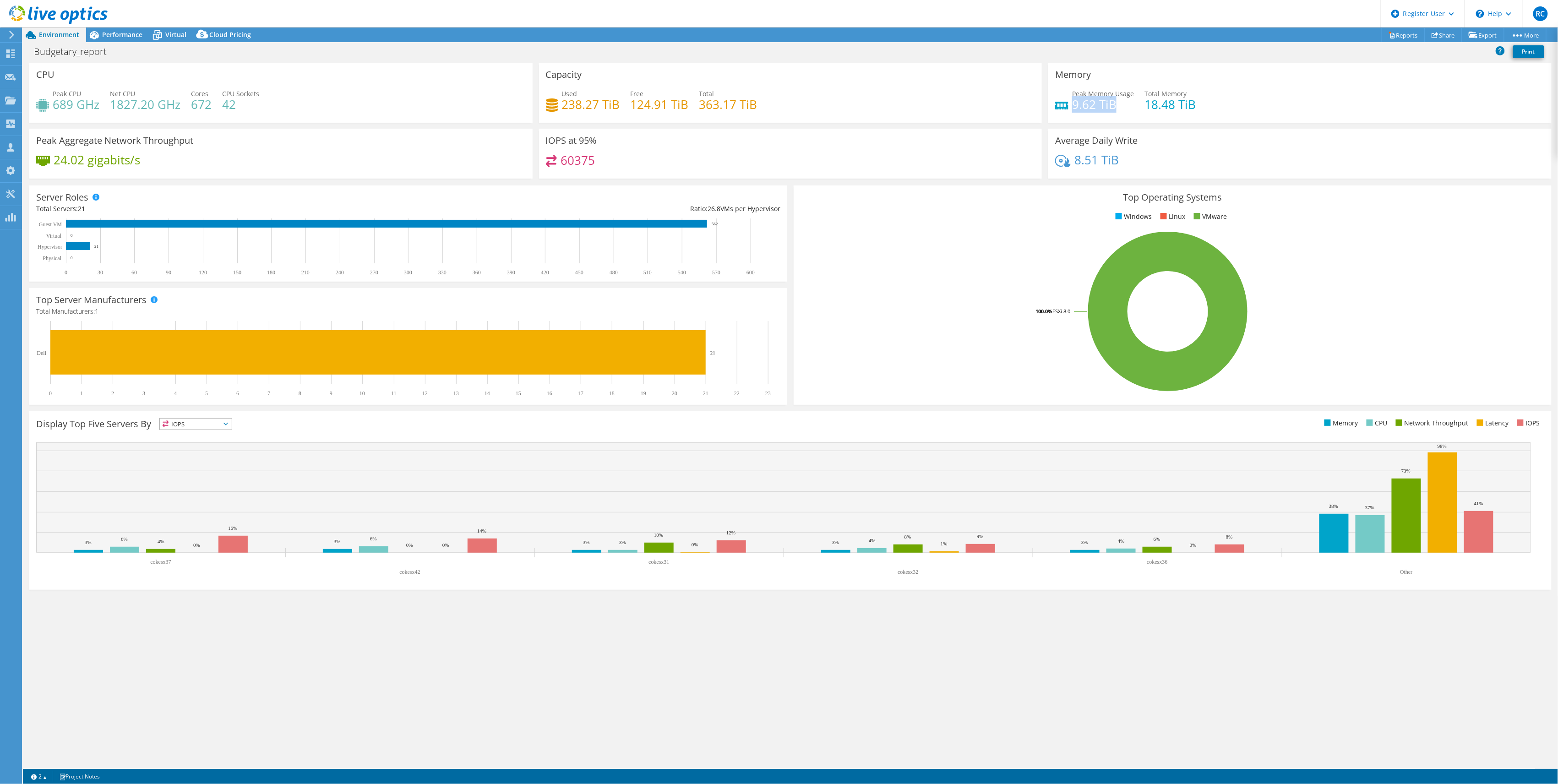
drag, startPoint x: 1076, startPoint y: 105, endPoint x: 1129, endPoint y: 104, distance: 53.0
click at [1129, 104] on h4 "9.62 TiB" at bounding box center [1103, 104] width 62 height 10
drag, startPoint x: 1129, startPoint y: 104, endPoint x: 1173, endPoint y: 105, distance: 44.0
click at [1173, 105] on h4 "18.48 TiB" at bounding box center [1170, 104] width 51 height 10
drag, startPoint x: 1074, startPoint y: 103, endPoint x: 1118, endPoint y: 101, distance: 44.0
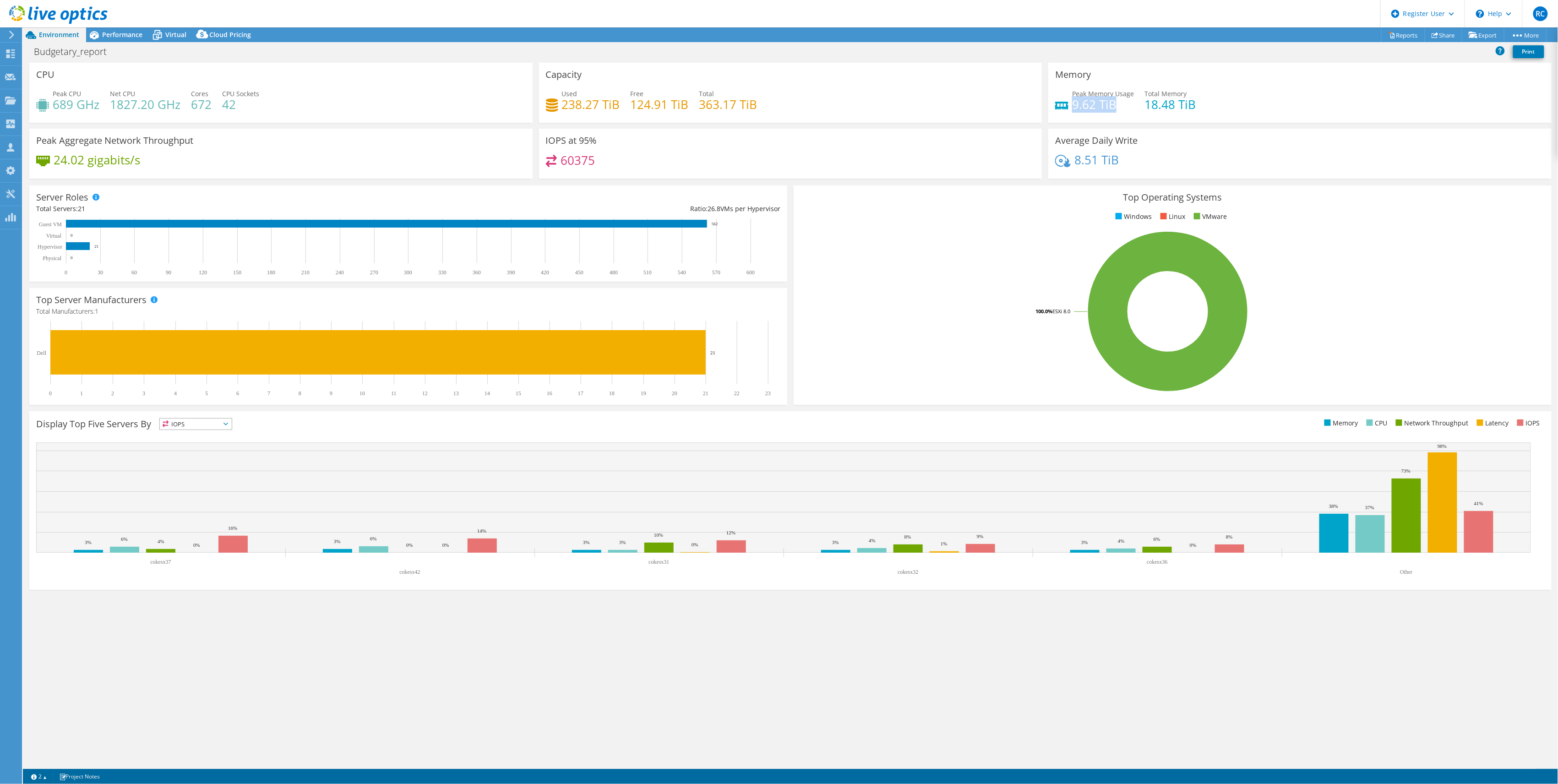
click at [1118, 101] on h4 "9.62 TiB" at bounding box center [1103, 104] width 62 height 10
drag, startPoint x: 1118, startPoint y: 101, endPoint x: 1125, endPoint y: 105, distance: 8.1
click at [1125, 105] on h4 "9.62 TiB" at bounding box center [1103, 104] width 62 height 10
click at [1177, 107] on h4 "18.48 TiB" at bounding box center [1170, 104] width 51 height 10
click at [53, 75] on h3 "CPU" at bounding box center [45, 74] width 18 height 10
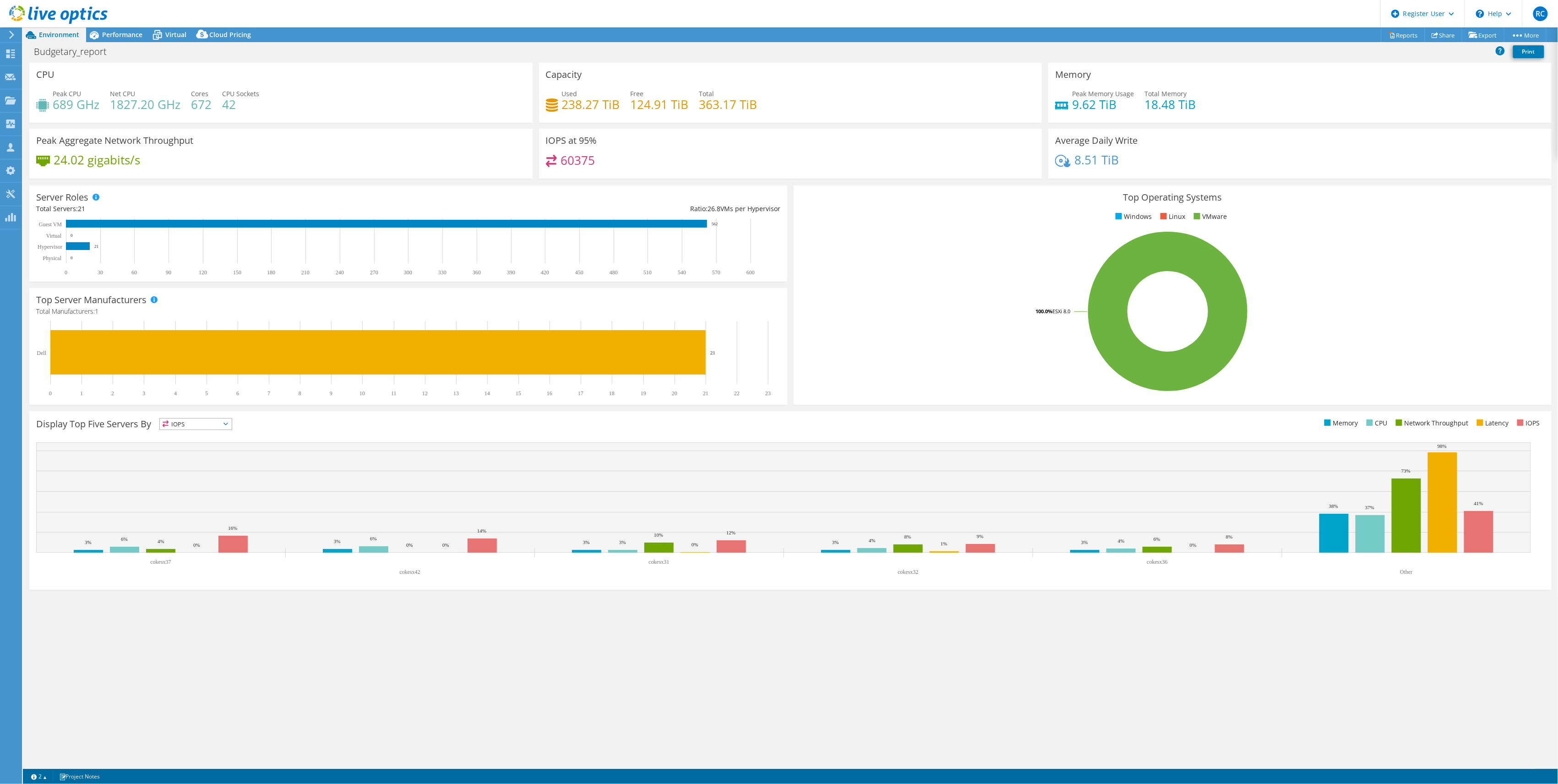
click at [572, 79] on h3 "Capacity" at bounding box center [564, 74] width 36 height 10
click at [1096, 70] on div "Memory Peak Memory Usage 9.62 TiB Total Memory 18.48 TiB" at bounding box center [1300, 93] width 503 height 60
click at [575, 157] on h4 "60375" at bounding box center [578, 160] width 34 height 10
click at [112, 31] on span "Performance" at bounding box center [122, 34] width 41 height 9
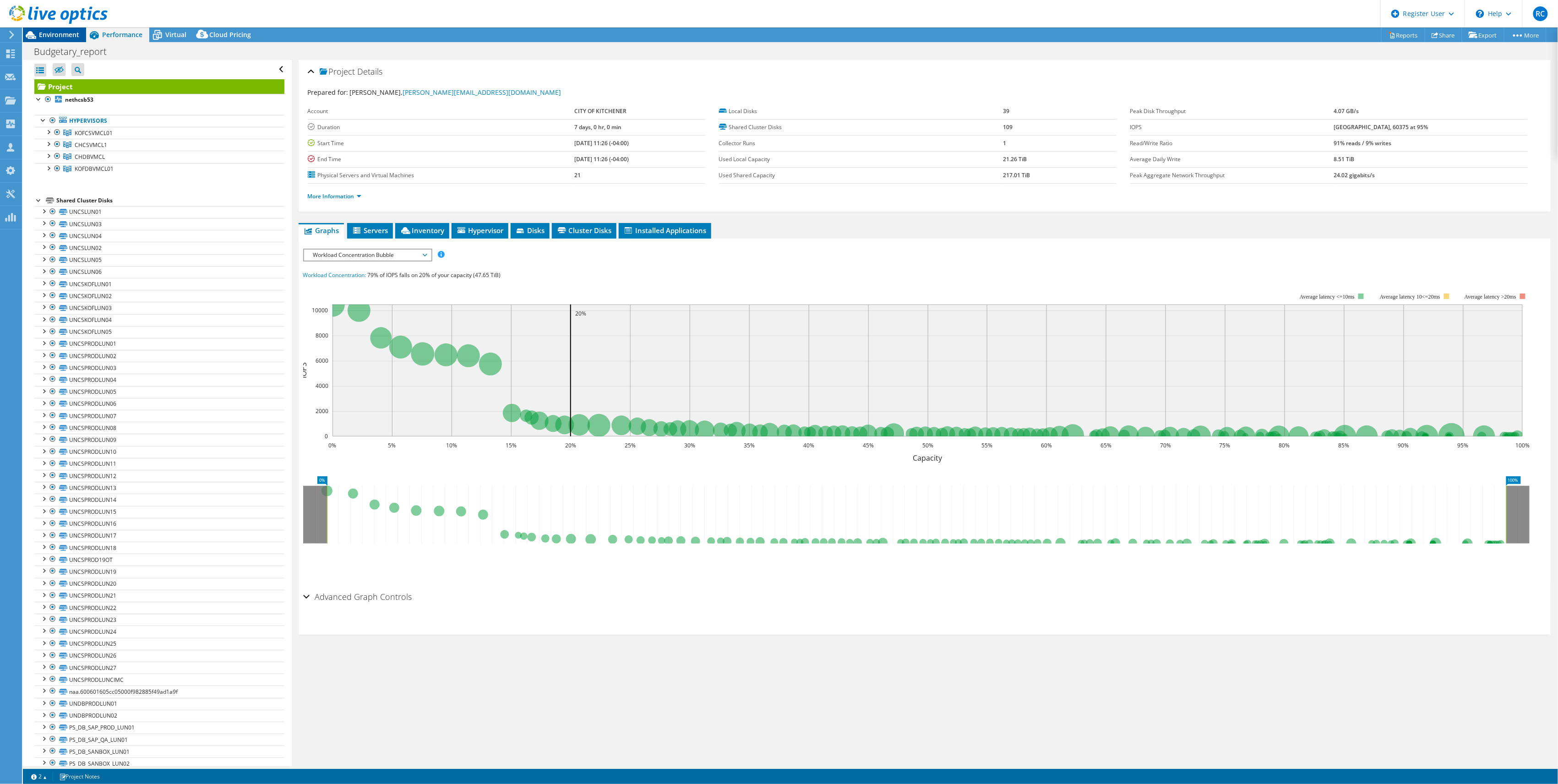
click at [60, 31] on span "Environment" at bounding box center [59, 34] width 41 height 9
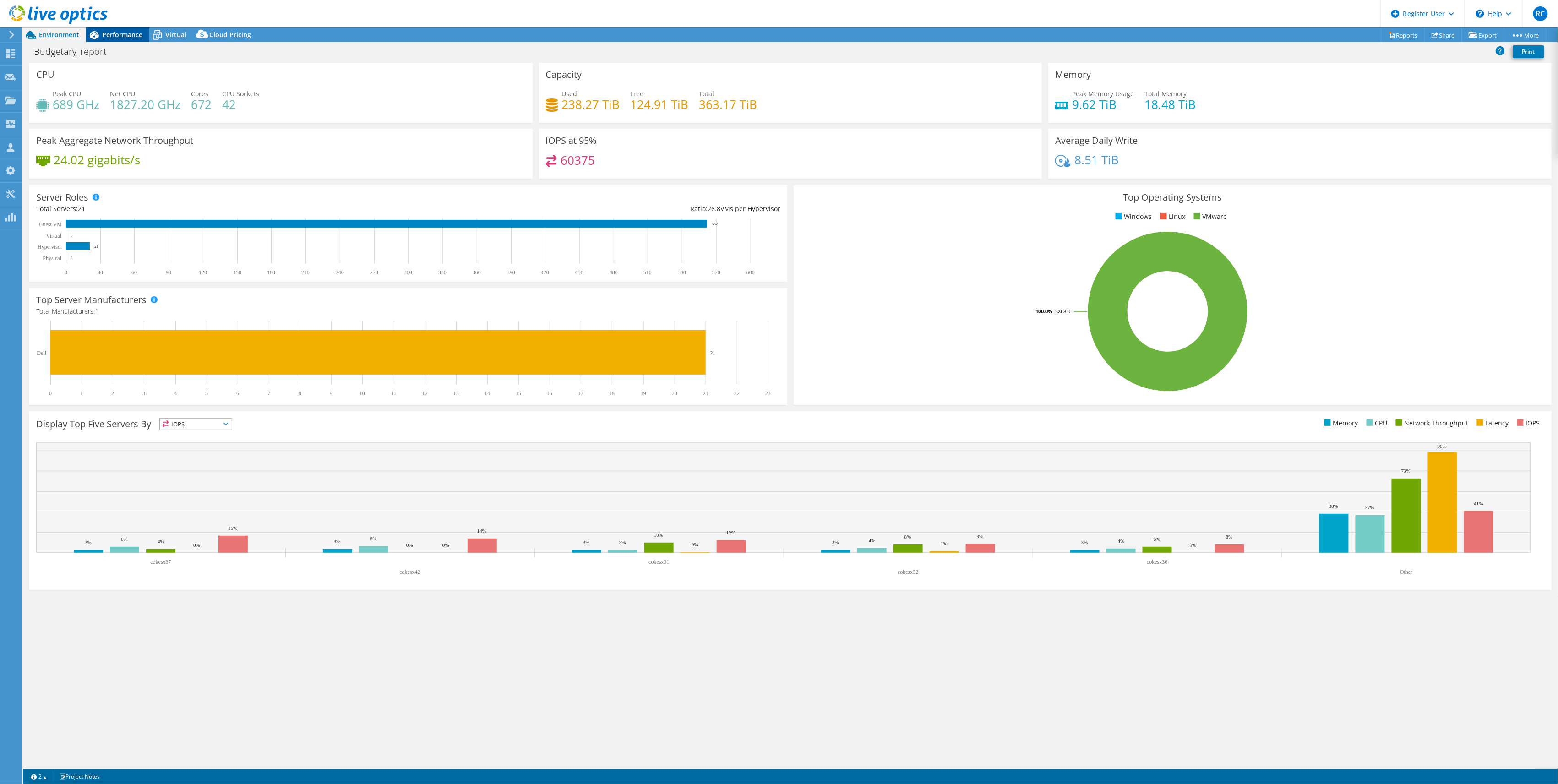
click at [122, 34] on span "Performance" at bounding box center [122, 34] width 41 height 9
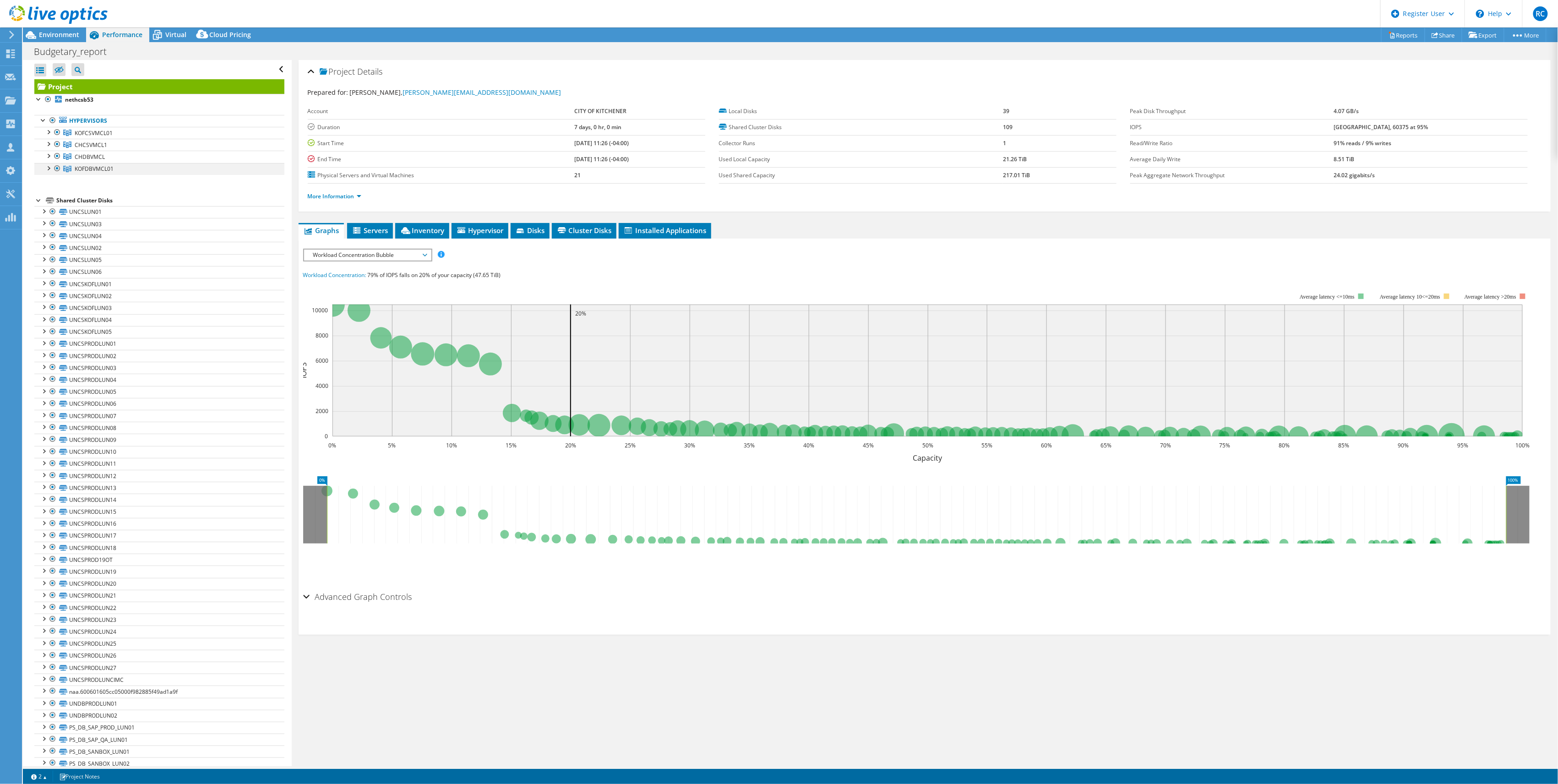
click at [48, 170] on div at bounding box center [48, 167] width 9 height 9
click at [49, 157] on div at bounding box center [48, 155] width 9 height 9
click at [462, 289] on rect at bounding box center [916, 372] width 1227 height 183
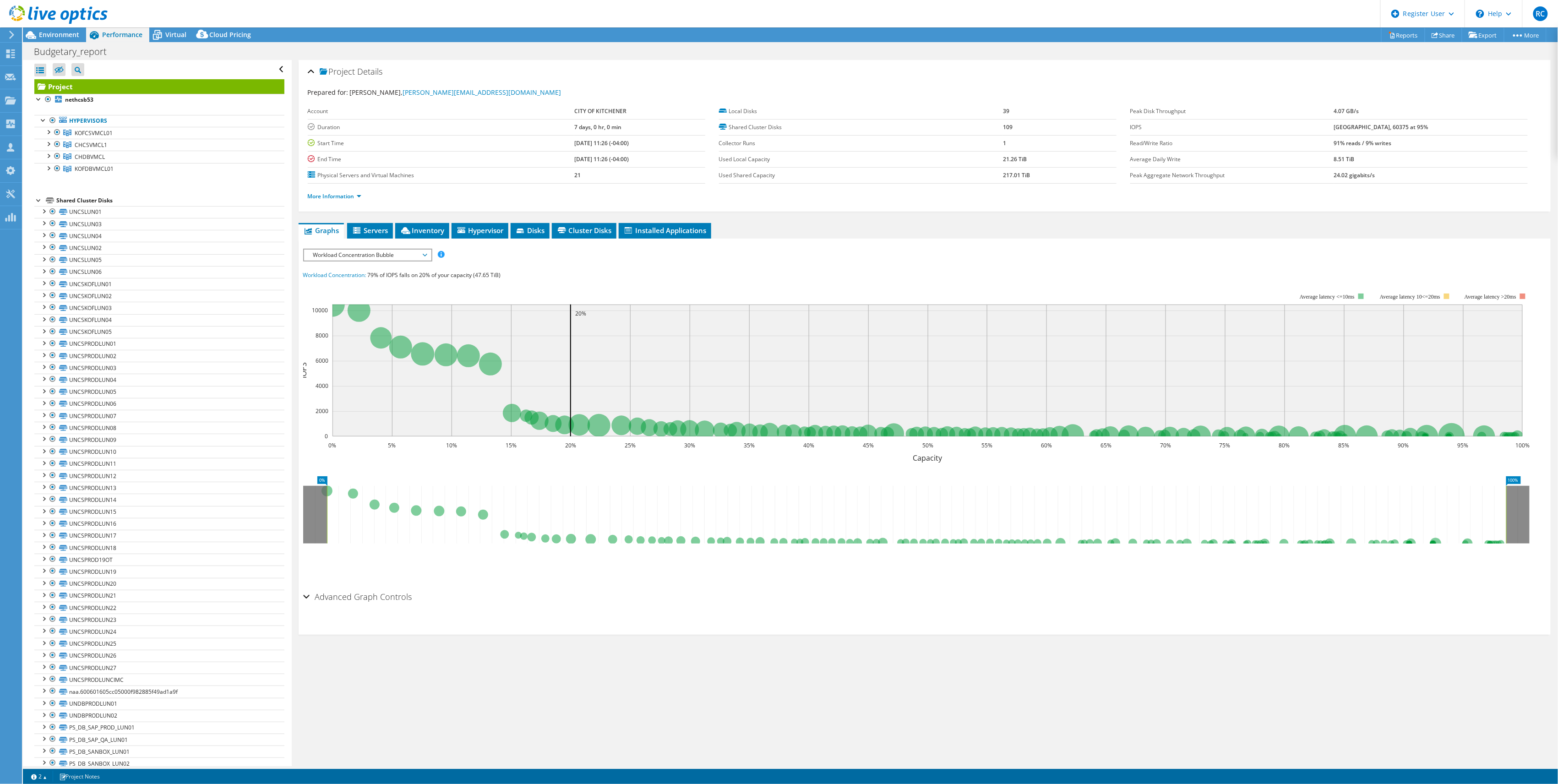
click at [491, 291] on rect at bounding box center [916, 372] width 1227 height 183
